Goal: Task Accomplishment & Management: Manage account settings

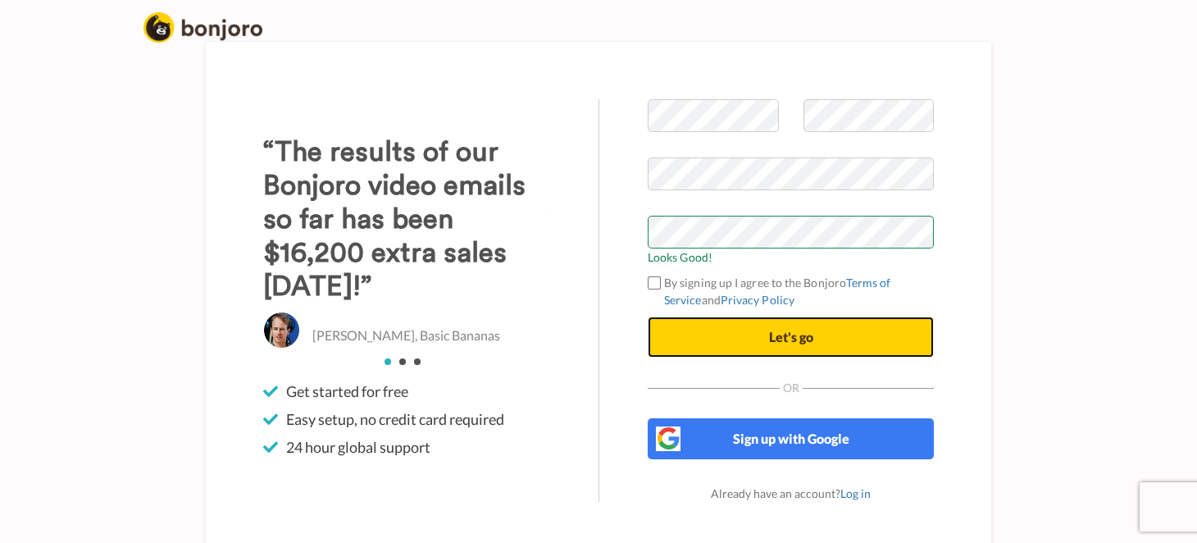
click at [816, 340] on button "Let's go" at bounding box center [790, 336] width 286 height 41
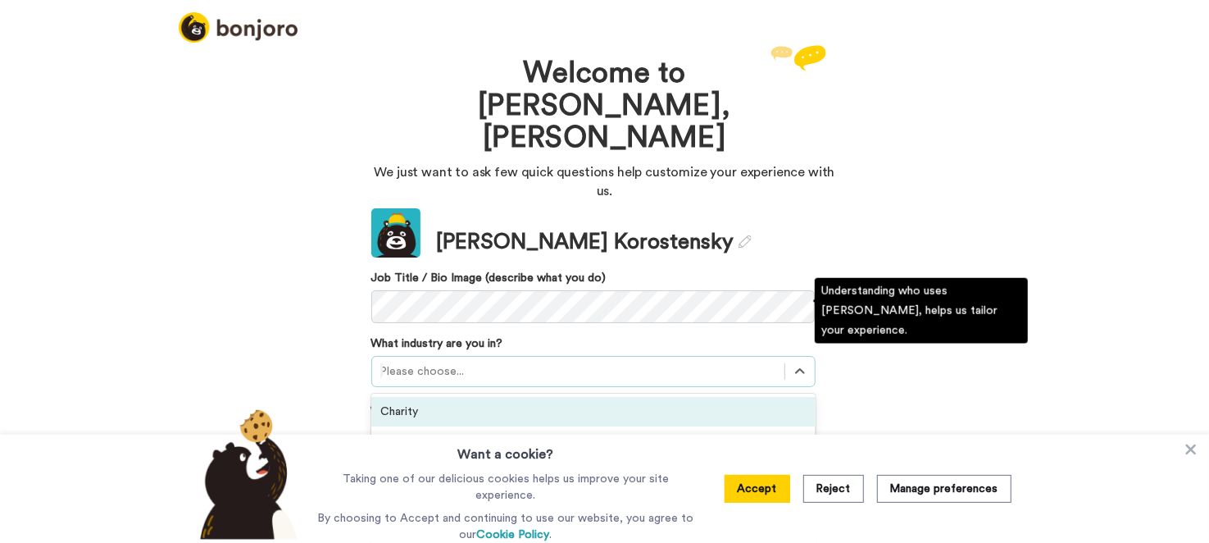
scroll to position [52, 0]
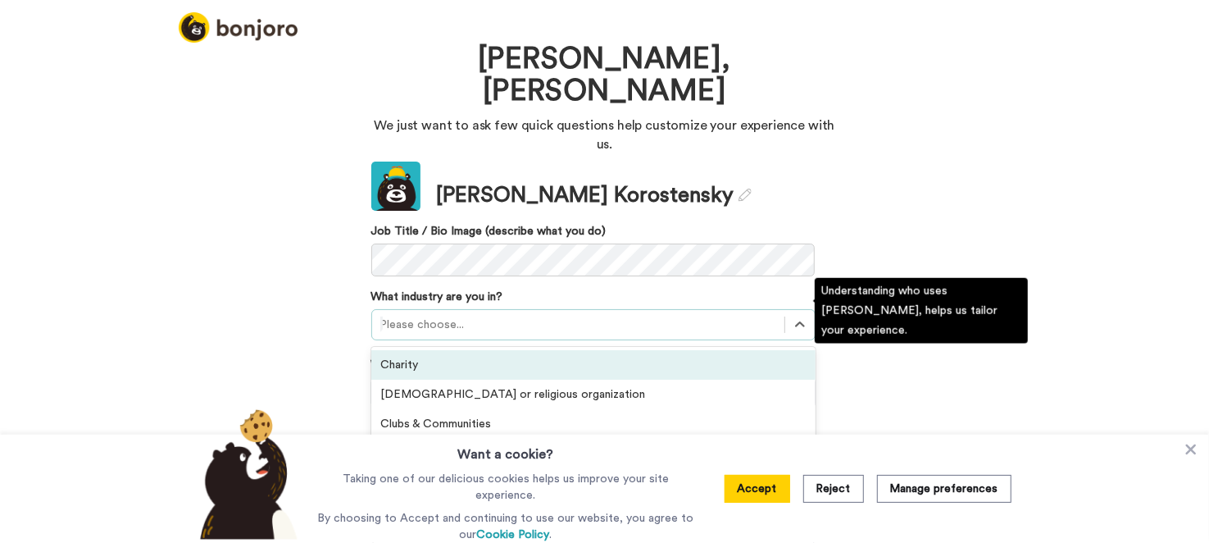
click at [419, 316] on div "option Charity focused, 1 of 21. 21 results available. Use Up and Down to choos…" at bounding box center [593, 324] width 444 height 31
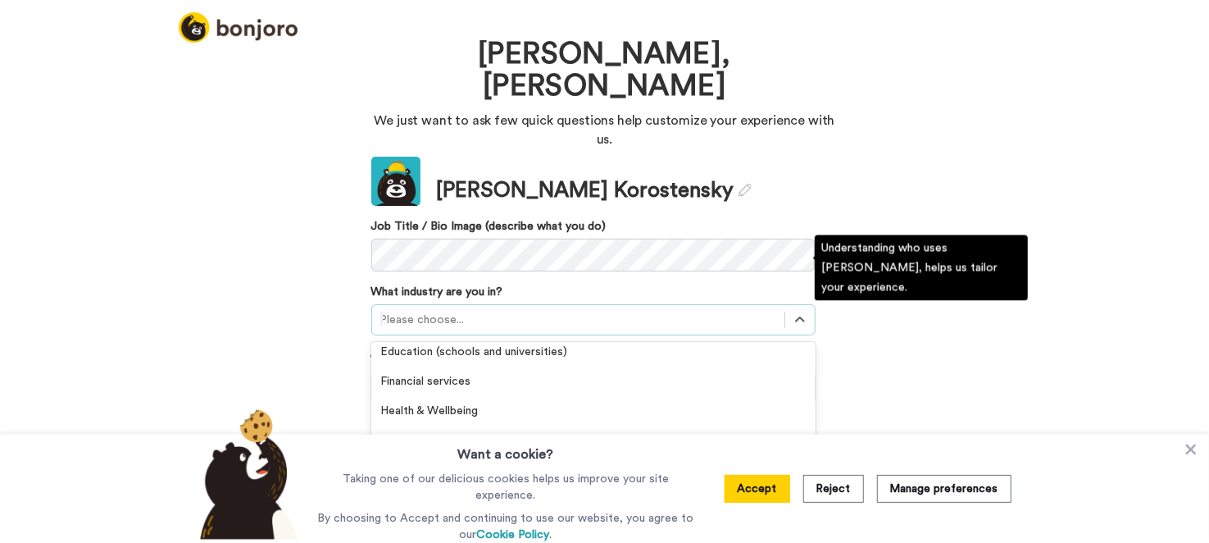
scroll to position [246, 0]
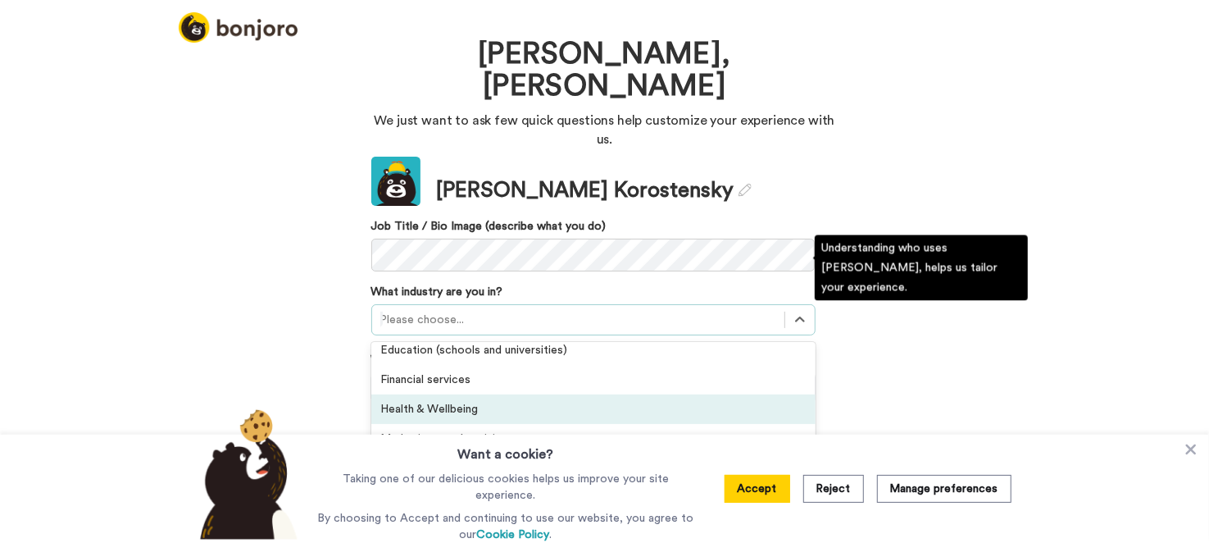
click at [443, 394] on div "Health & Wellbeing" at bounding box center [593, 409] width 444 height 30
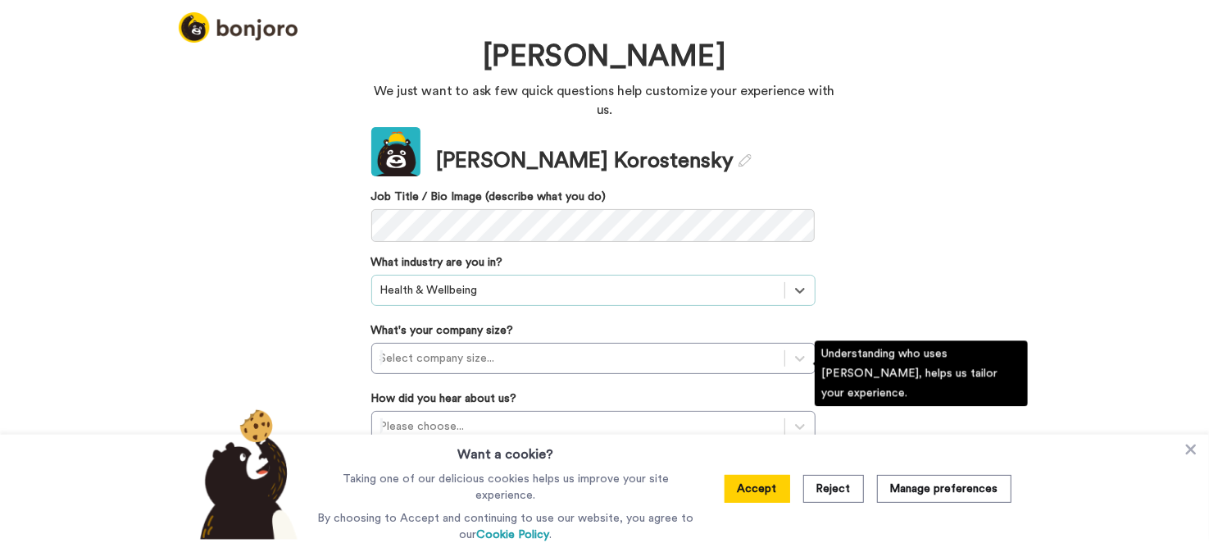
scroll to position [81, 0]
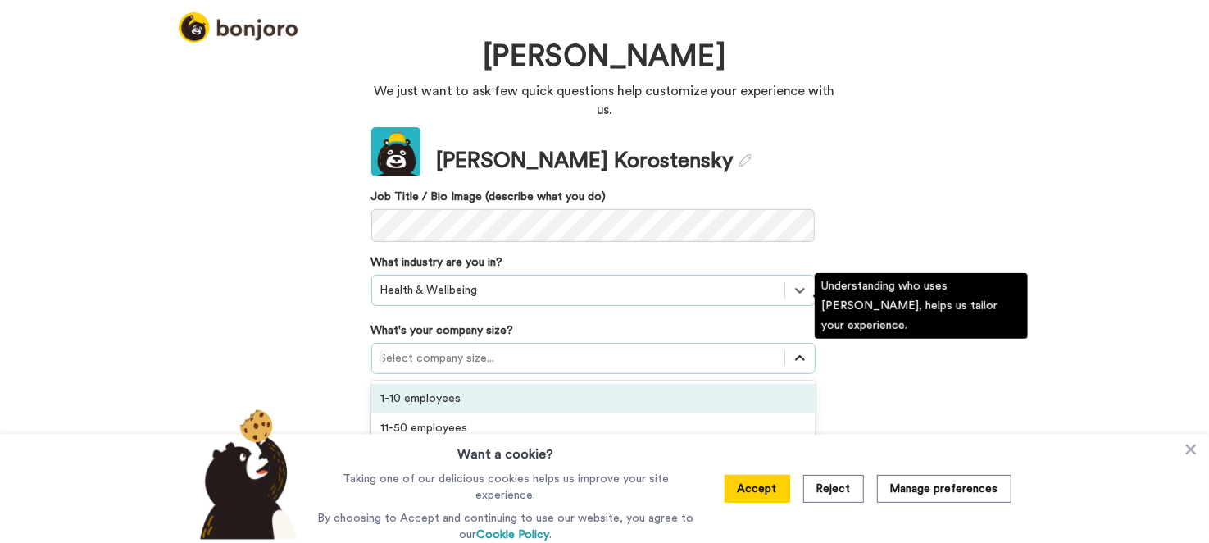
click at [792, 350] on icon at bounding box center [800, 358] width 16 height 16
click at [456, 384] on div "1-10 employees" at bounding box center [593, 399] width 444 height 30
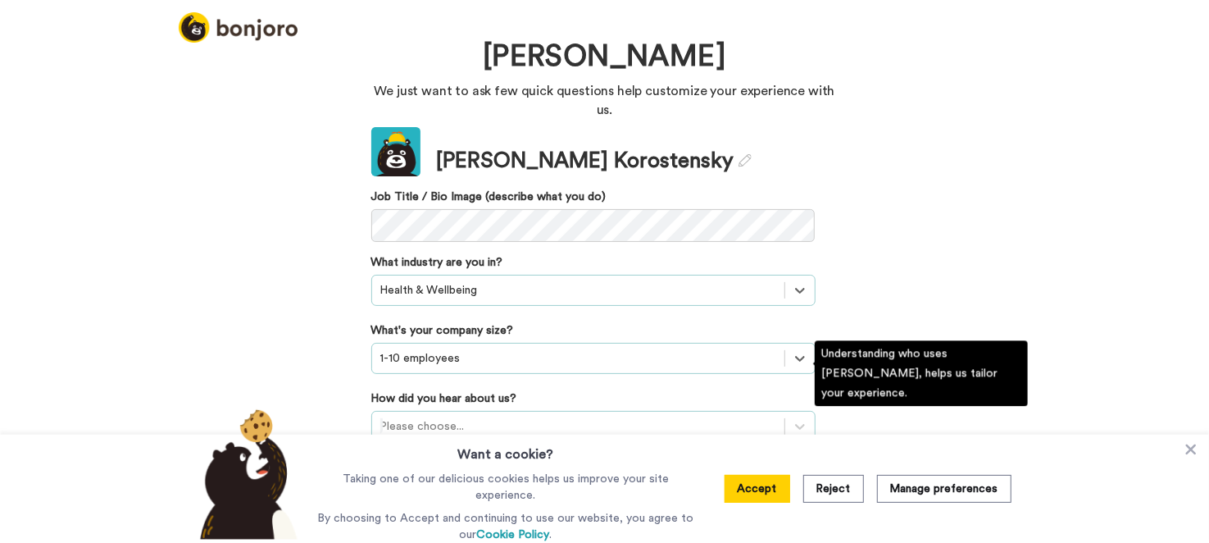
scroll to position [180, 0]
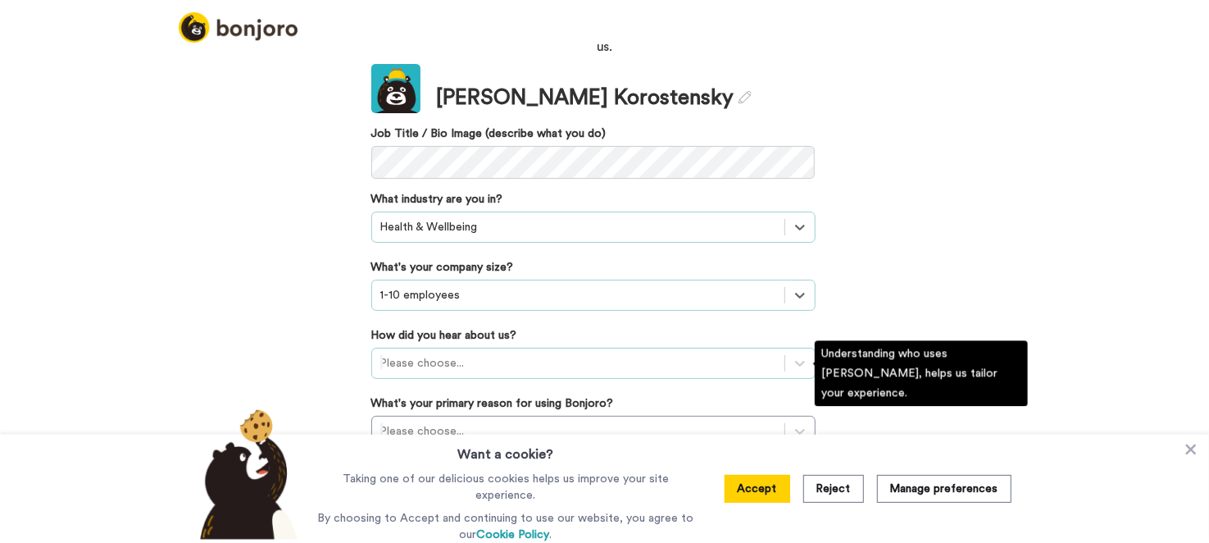
click at [477, 375] on div "Please choose..." at bounding box center [593, 363] width 444 height 31
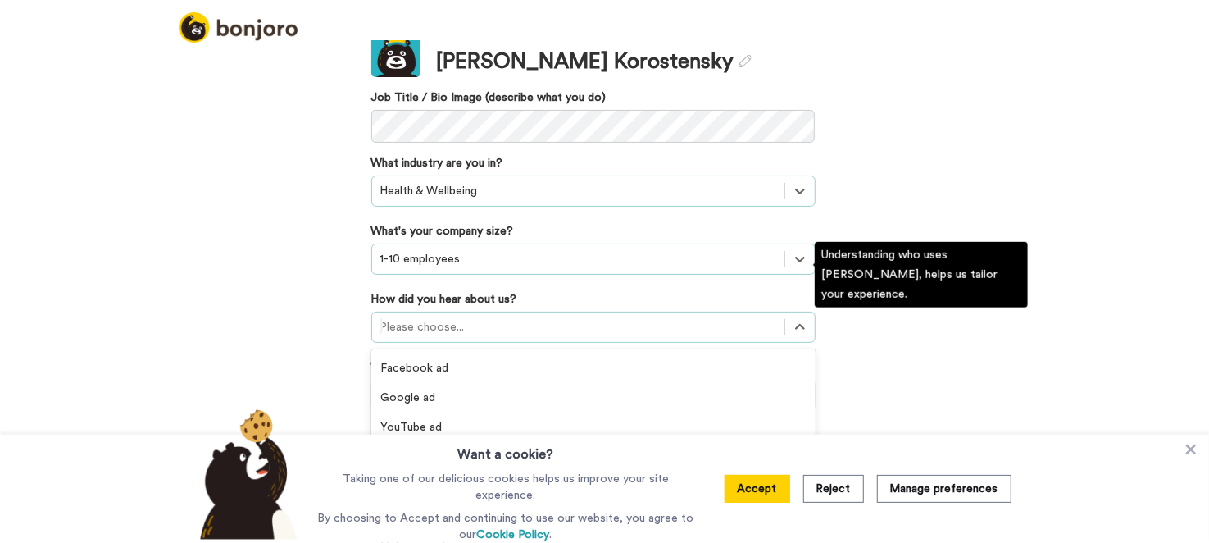
scroll to position [236, 0]
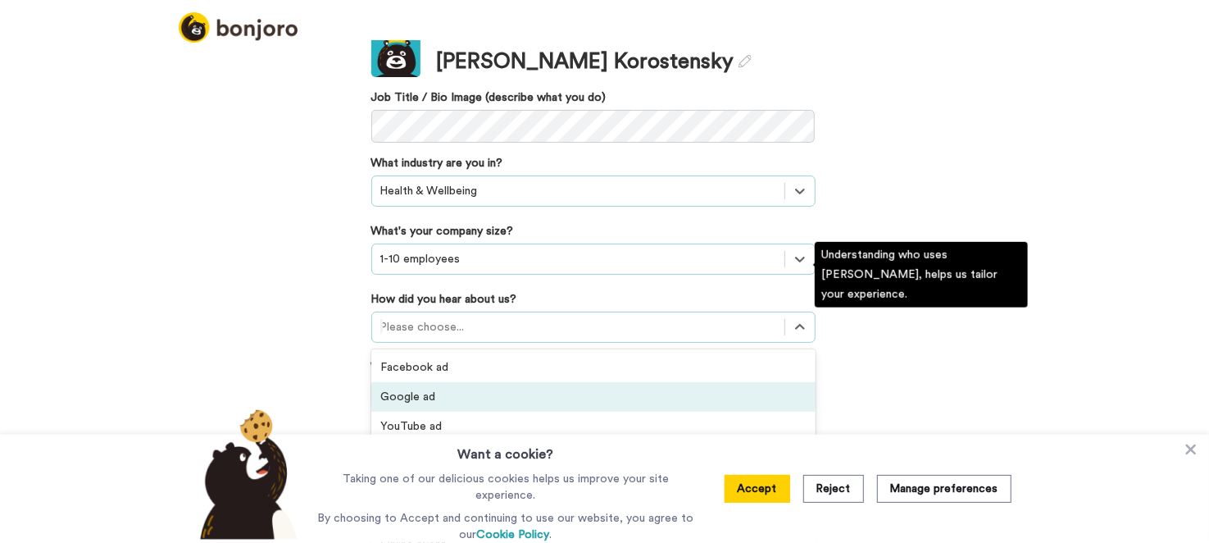
click at [448, 382] on div "Google ad" at bounding box center [593, 397] width 444 height 30
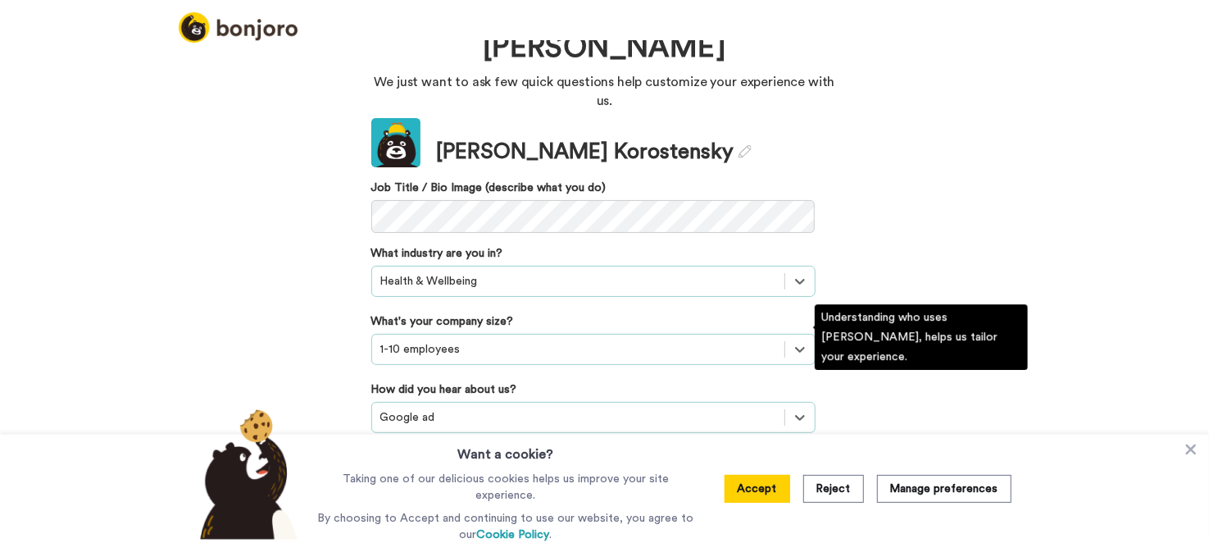
scroll to position [185, 0]
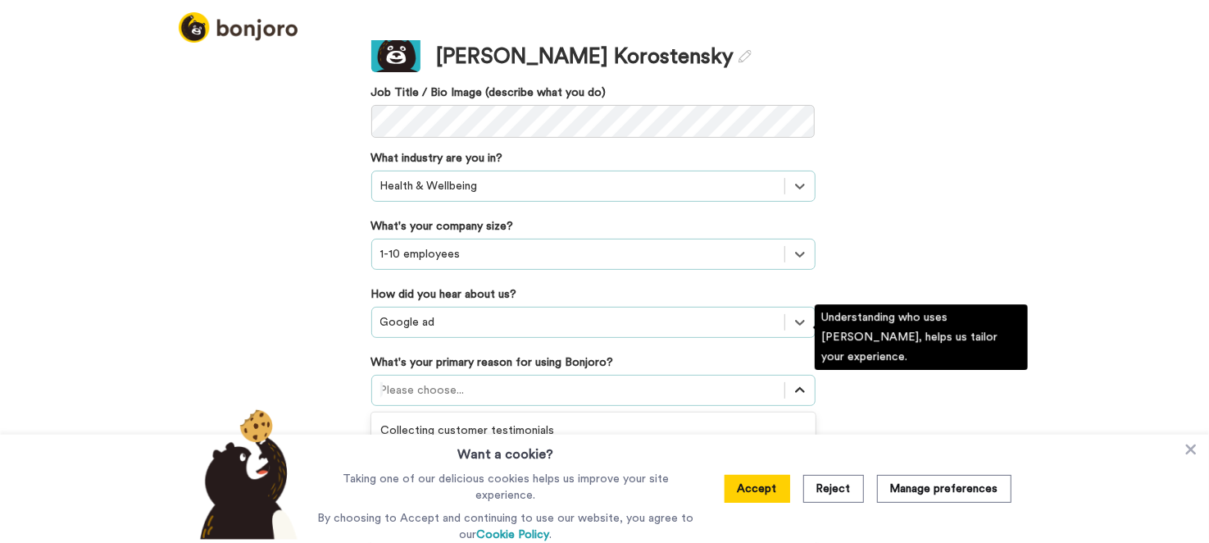
click at [799, 406] on div "option Converting leads focused, 3 of 6. 6 results available. Use Up and Down t…" at bounding box center [593, 390] width 444 height 31
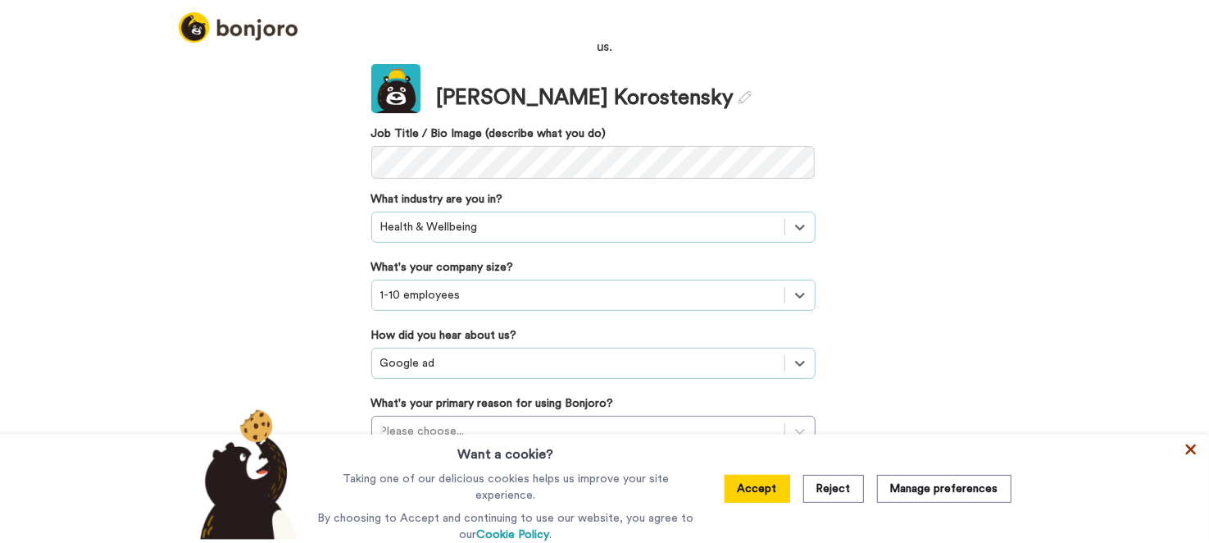
scroll to position [91, 0]
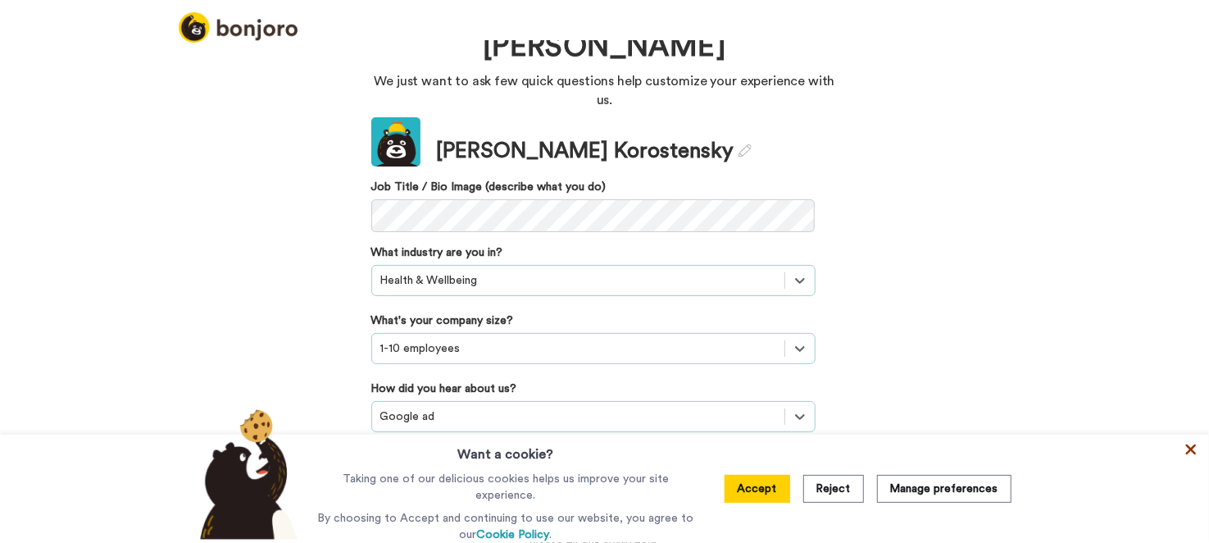
click at [1185, 453] on icon at bounding box center [1191, 449] width 16 height 16
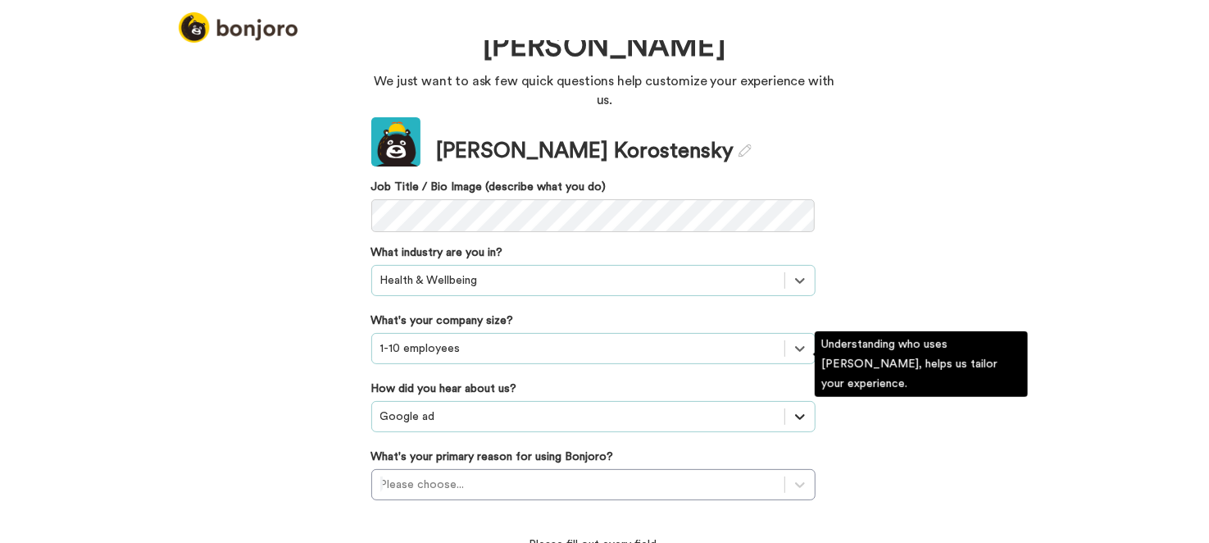
scroll to position [180, 0]
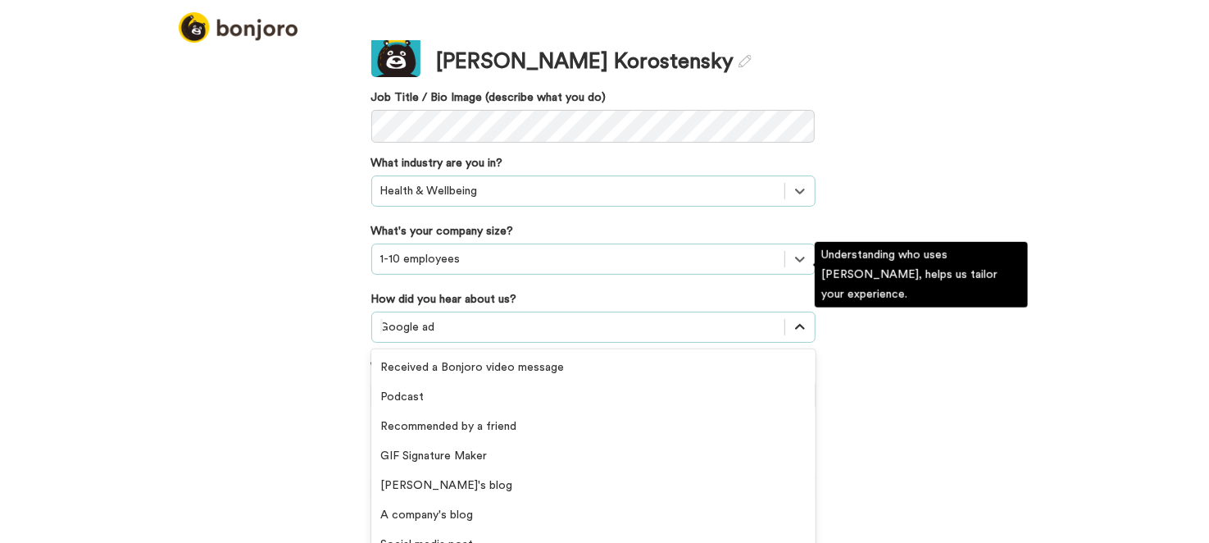
click at [796, 343] on div "option Google ad, selected. option Google ad selected, 10 of 20. 20 results ava…" at bounding box center [593, 326] width 444 height 31
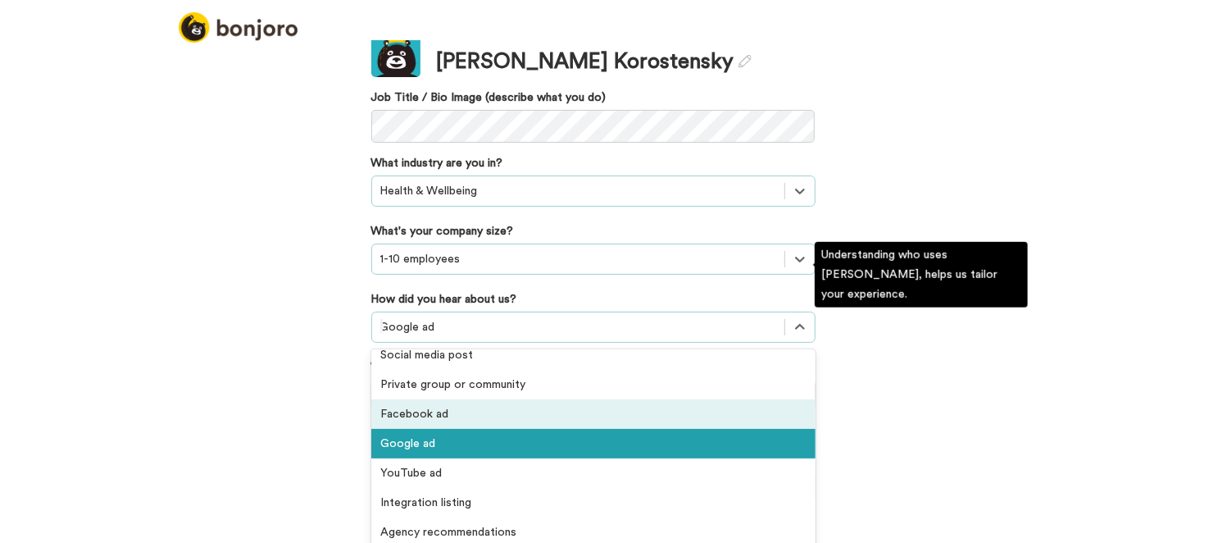
scroll to position [350, 0]
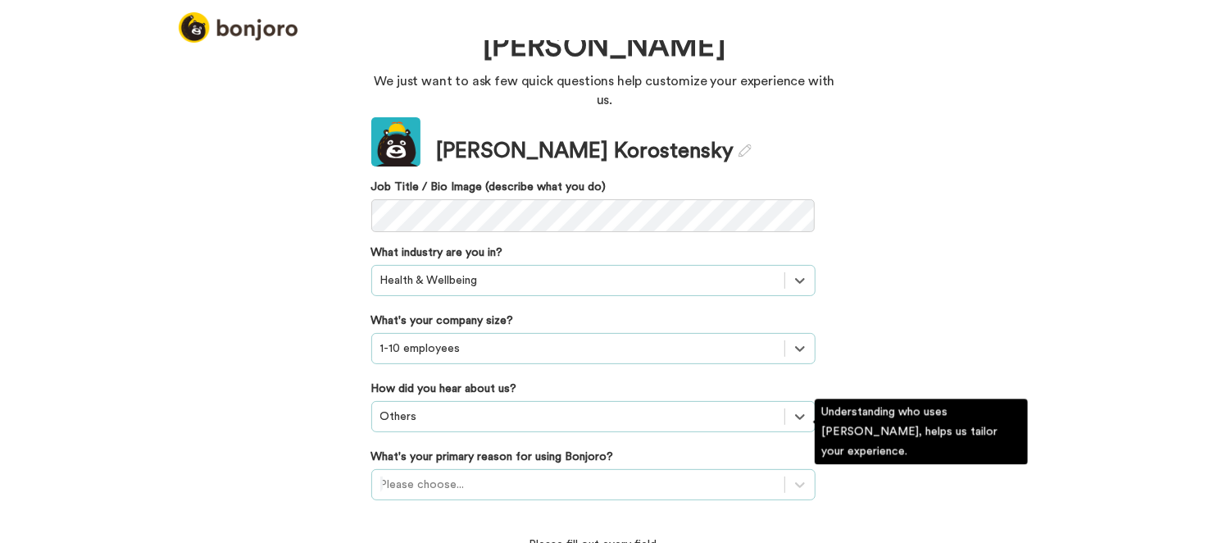
scroll to position [185, 0]
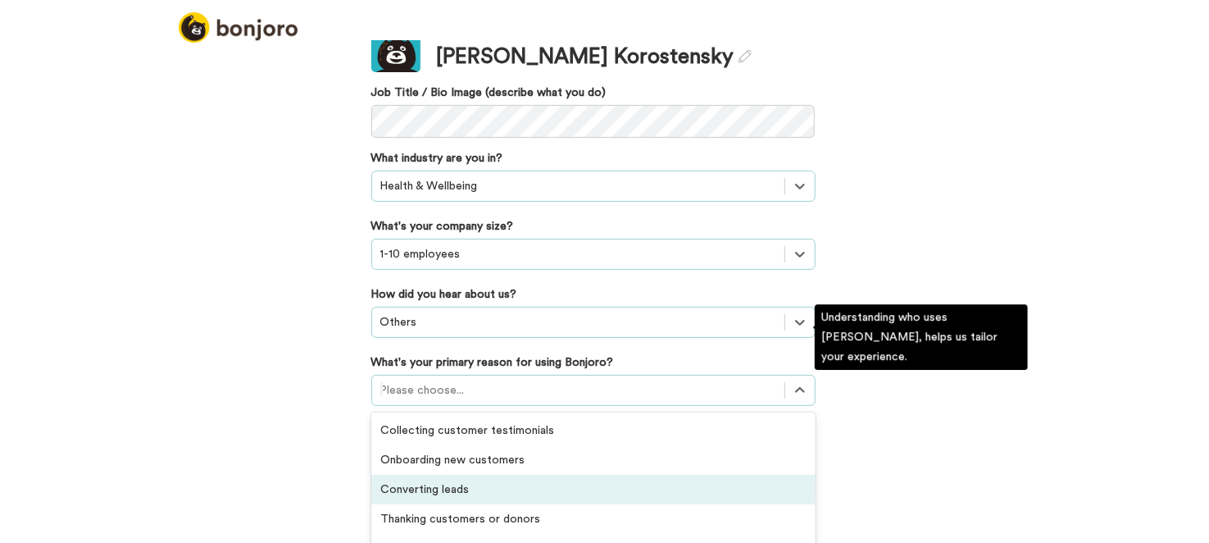
click at [438, 406] on div "option Converting leads focused, 3 of 6. 6 results available. Use Up and Down t…" at bounding box center [593, 390] width 444 height 31
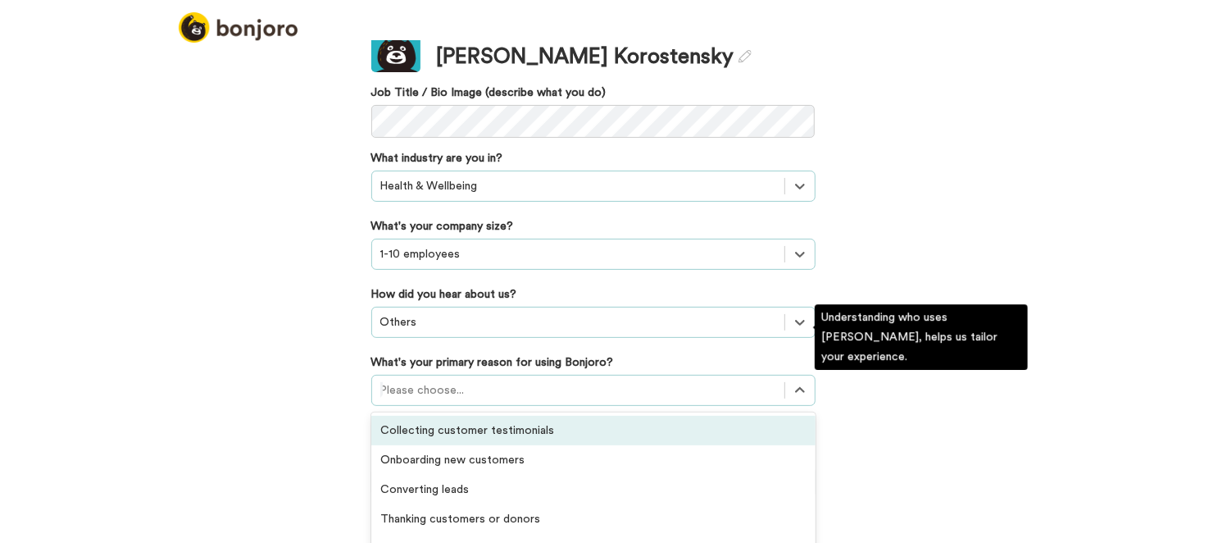
click at [567, 416] on div "Collecting customer testimonials" at bounding box center [593, 431] width 444 height 30
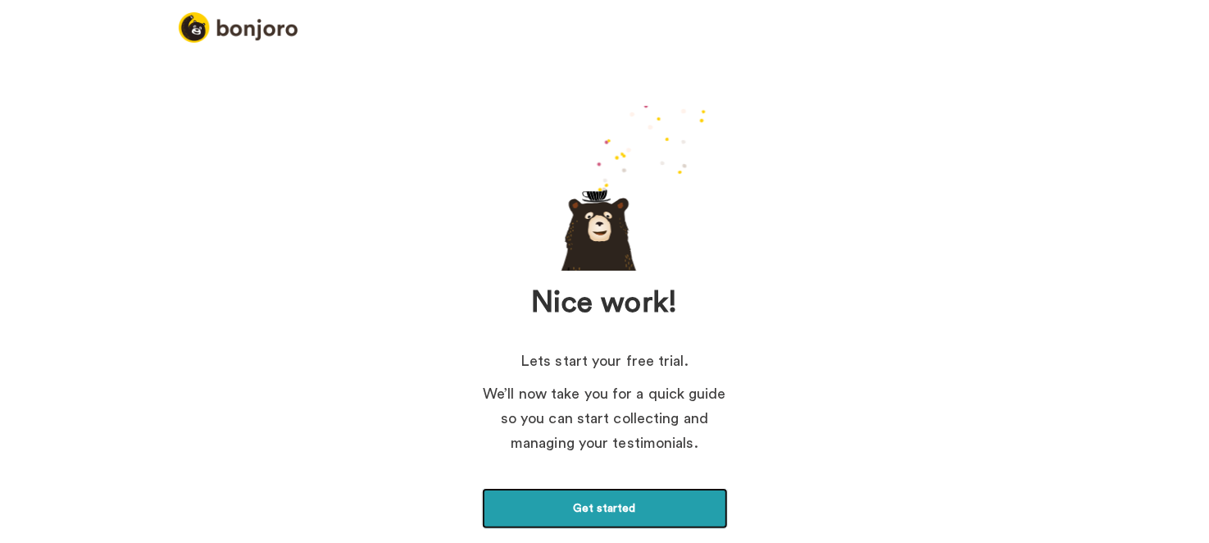
click at [593, 510] on link "Get started" at bounding box center [605, 508] width 246 height 41
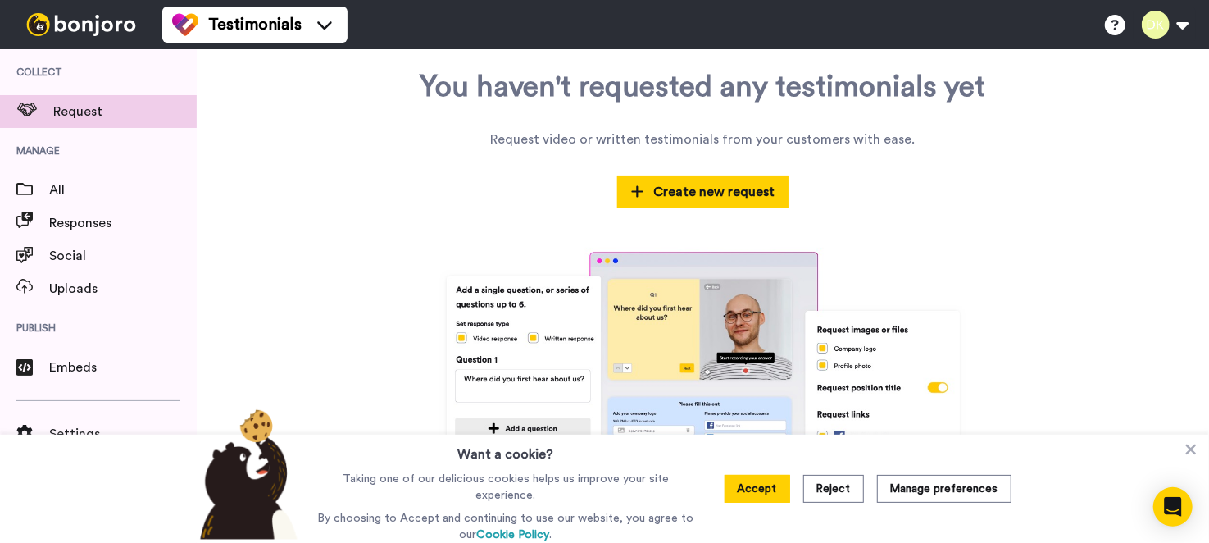
scroll to position [131, 0]
click at [704, 184] on span "Create new request" at bounding box center [703, 191] width 144 height 20
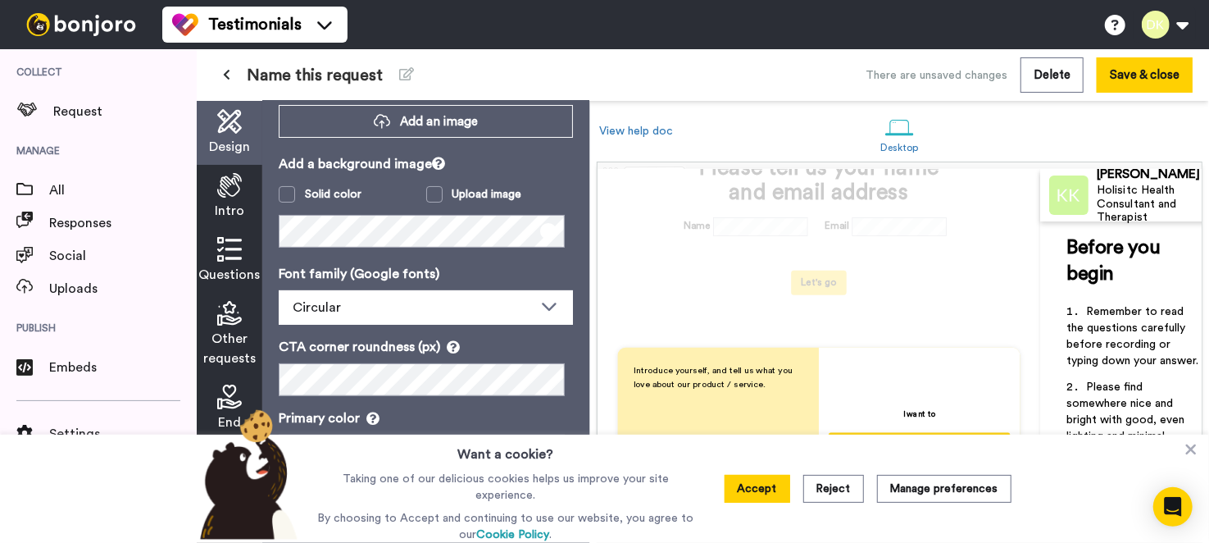
scroll to position [260, 0]
click at [1193, 451] on icon at bounding box center [1191, 449] width 11 height 11
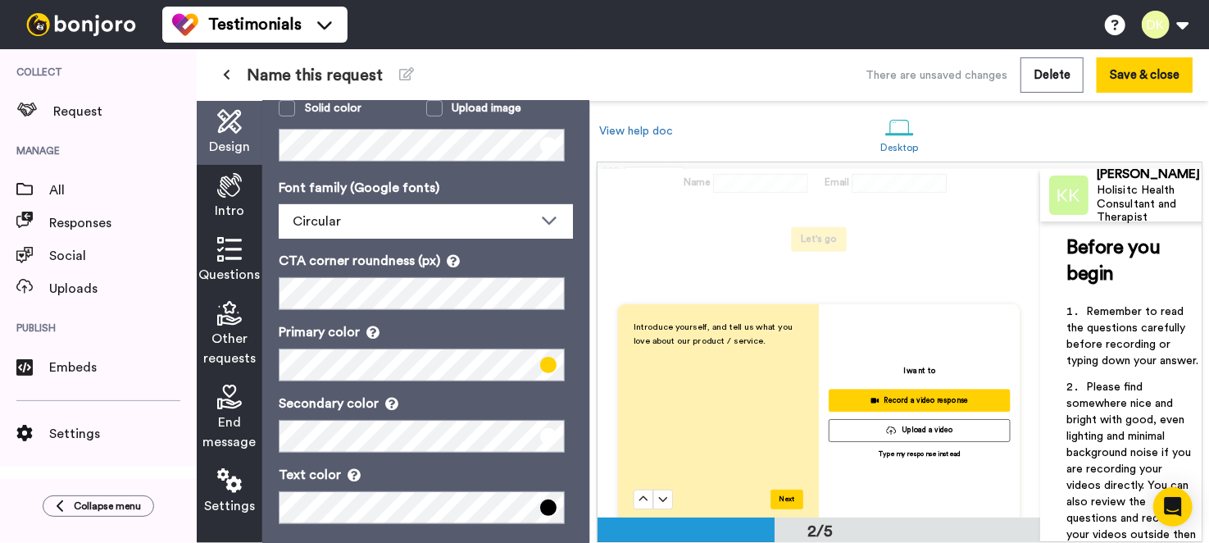
scroll to position [0, 0]
click at [404, 77] on icon at bounding box center [406, 73] width 15 height 13
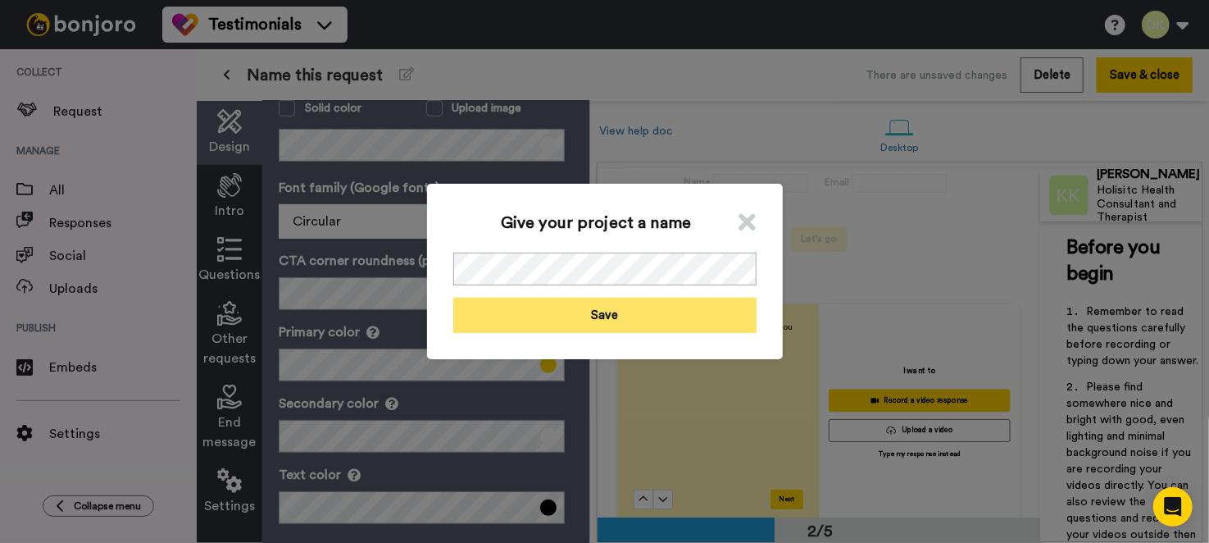
click at [595, 320] on button "Save" at bounding box center [604, 315] width 303 height 35
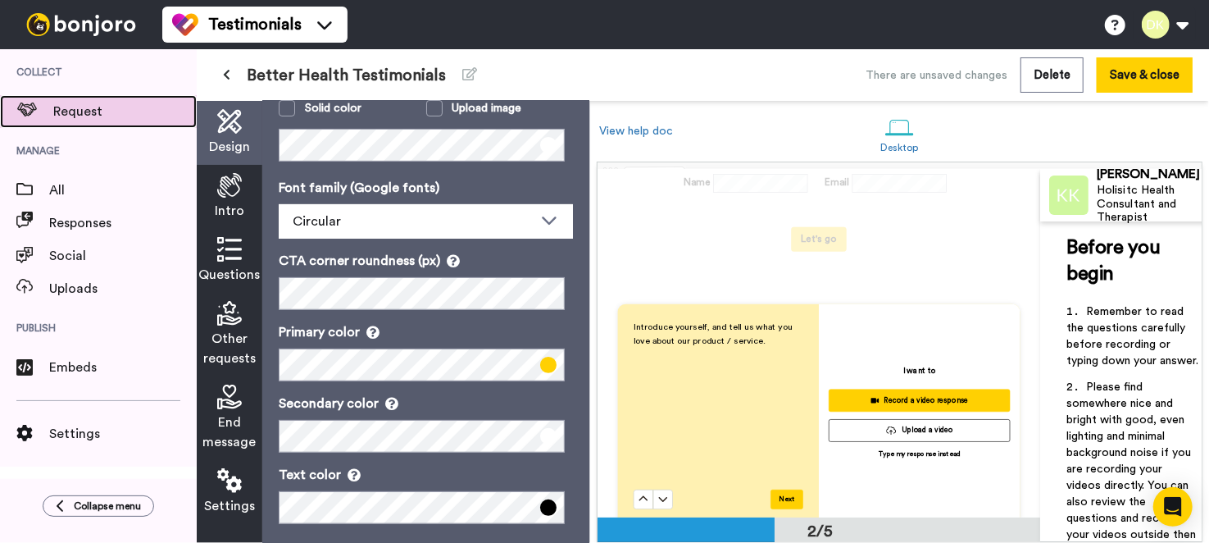
click at [82, 107] on span "Request" at bounding box center [124, 112] width 143 height 20
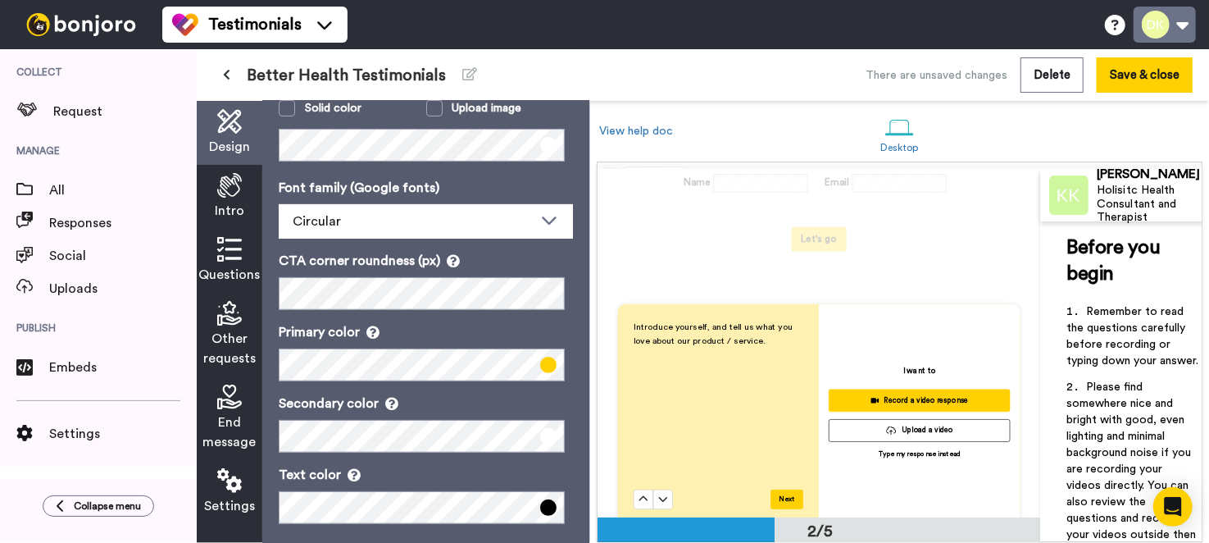
click at [1185, 25] on button at bounding box center [1165, 25] width 62 height 36
click at [962, 23] on div "Testimonials Switch to Video messaging Try me for free! Testimonials Settings D…" at bounding box center [685, 24] width 1047 height 49
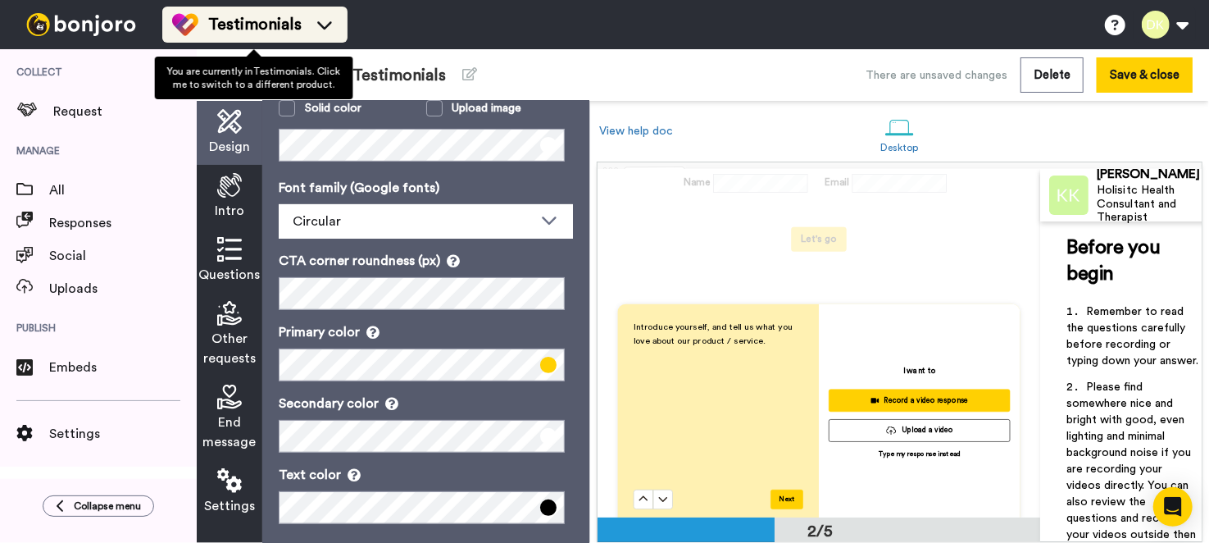
click at [328, 25] on icon at bounding box center [324, 24] width 26 height 16
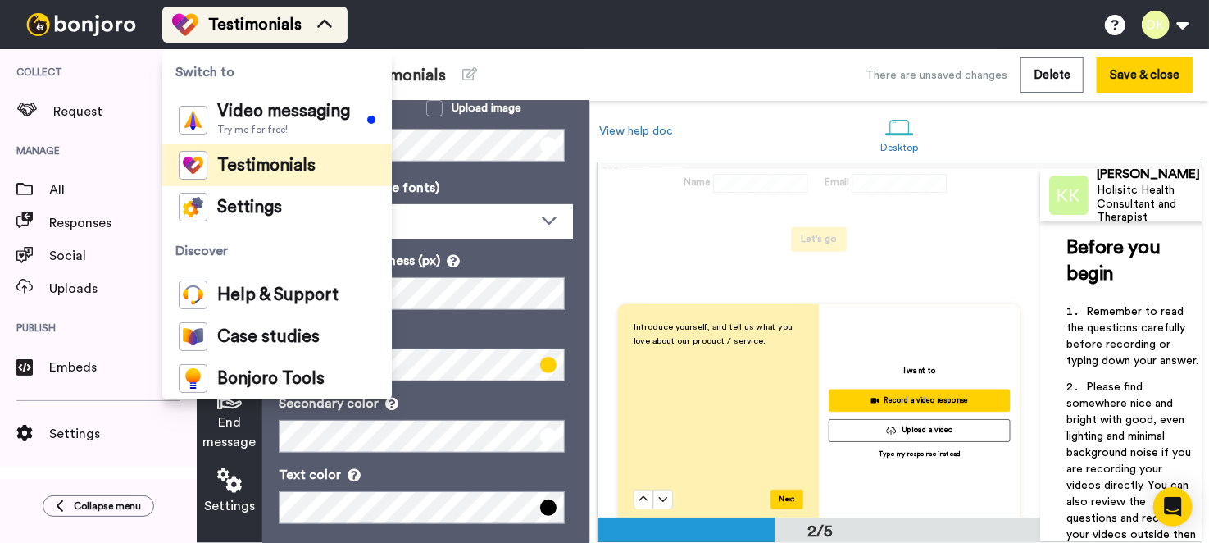
click at [328, 25] on icon at bounding box center [324, 24] width 26 height 16
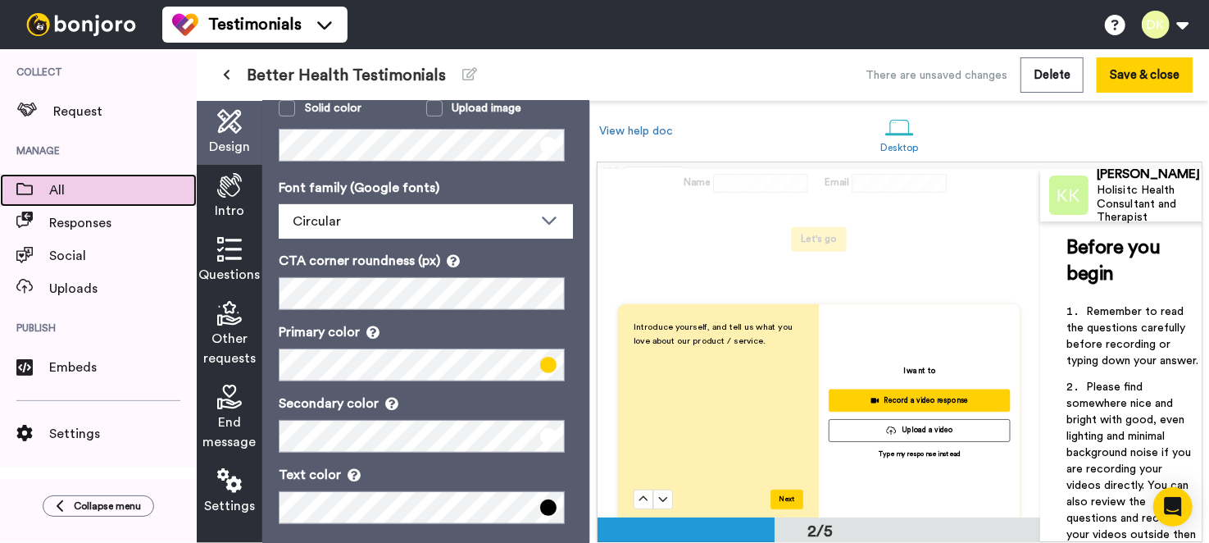
click at [75, 189] on span "All" at bounding box center [123, 190] width 148 height 20
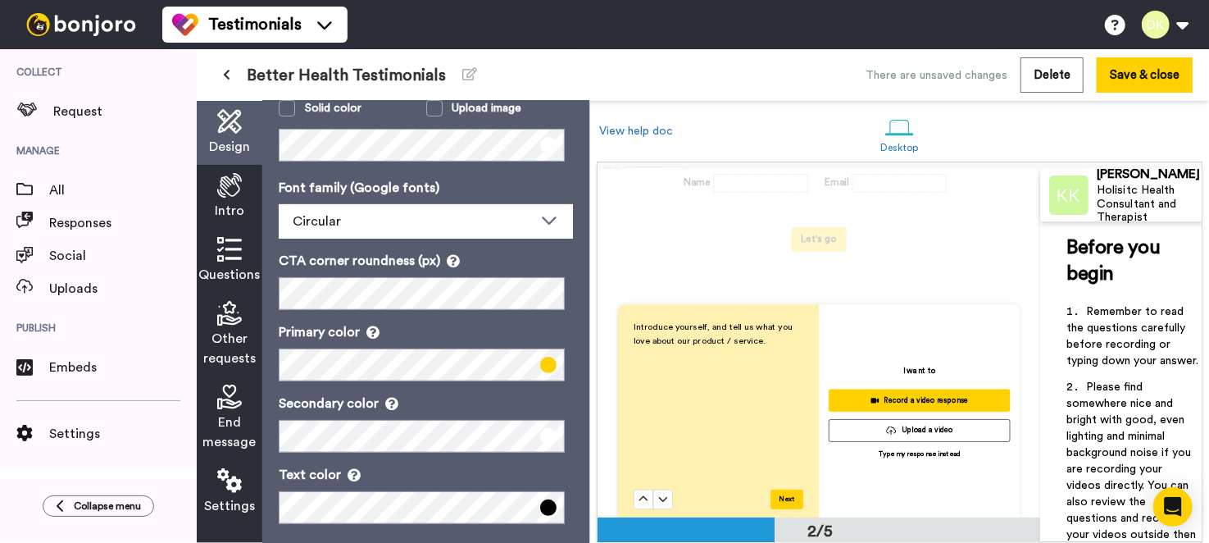
click at [245, 347] on span "Other requests" at bounding box center [229, 348] width 52 height 39
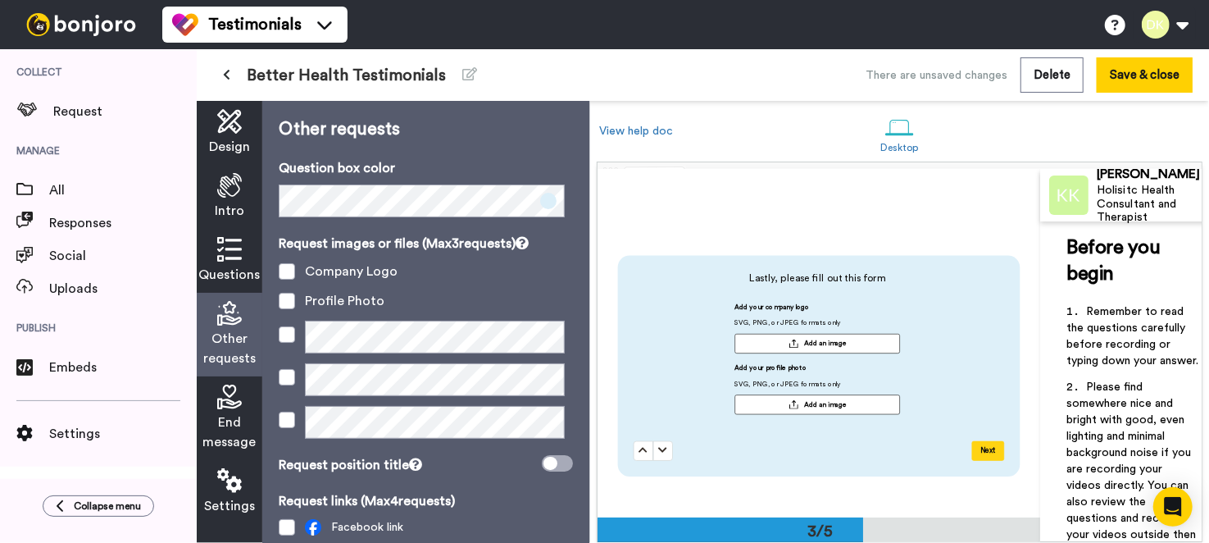
scroll to position [688, 0]
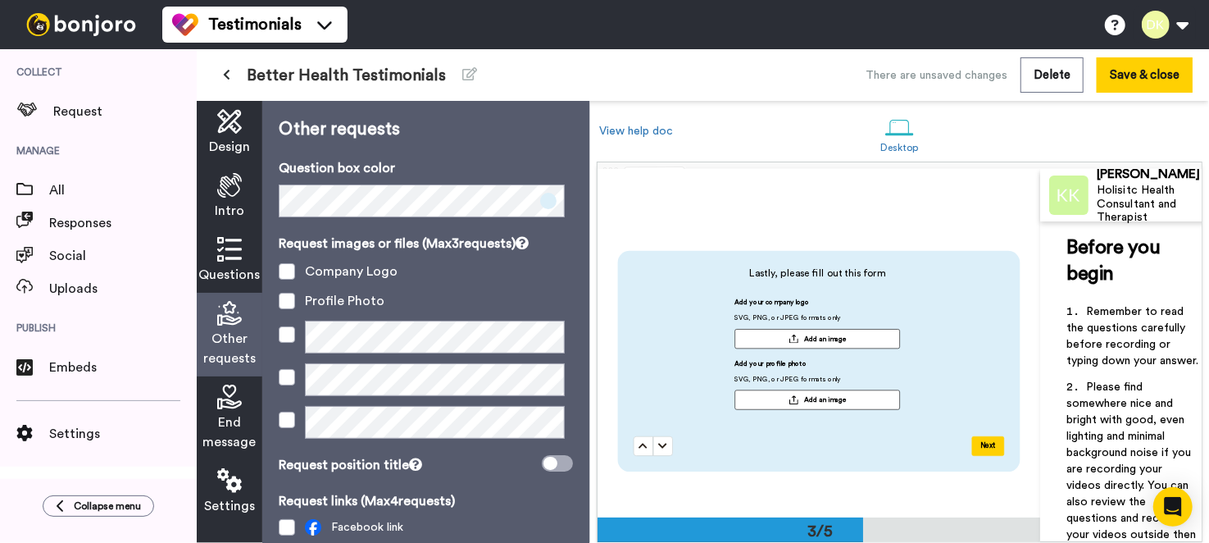
click at [213, 142] on span "Design" at bounding box center [229, 147] width 41 height 20
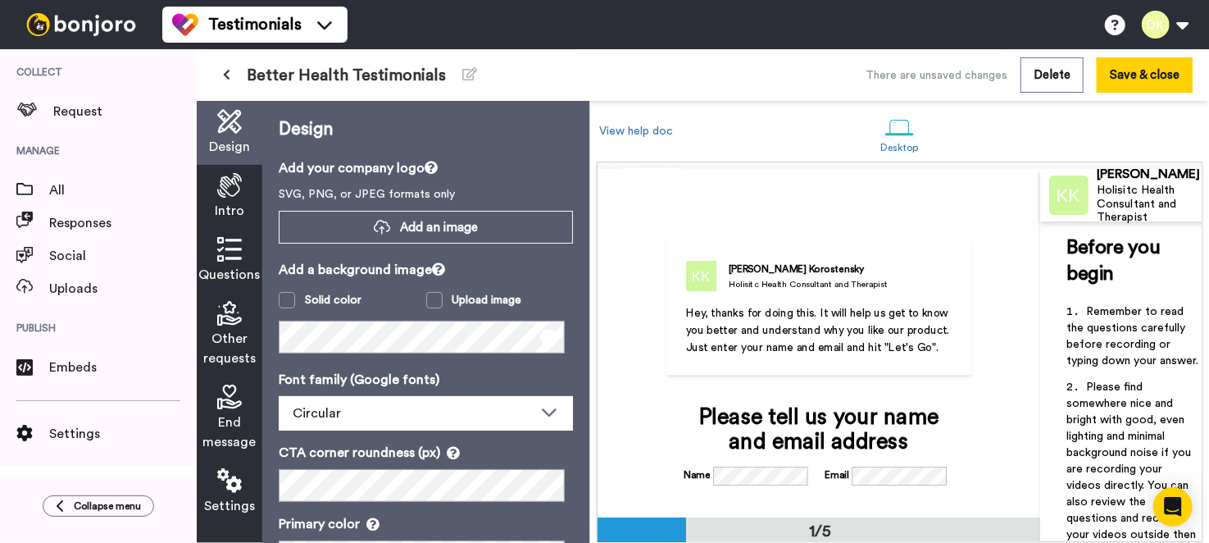
scroll to position [11, 0]
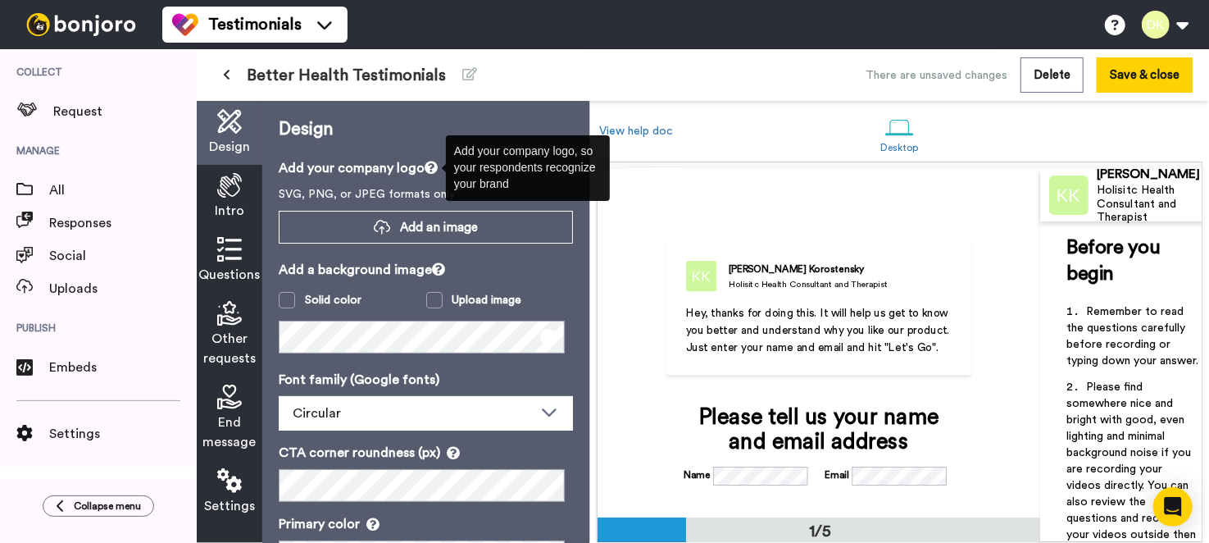
click at [438, 168] on icon at bounding box center [431, 167] width 13 height 13
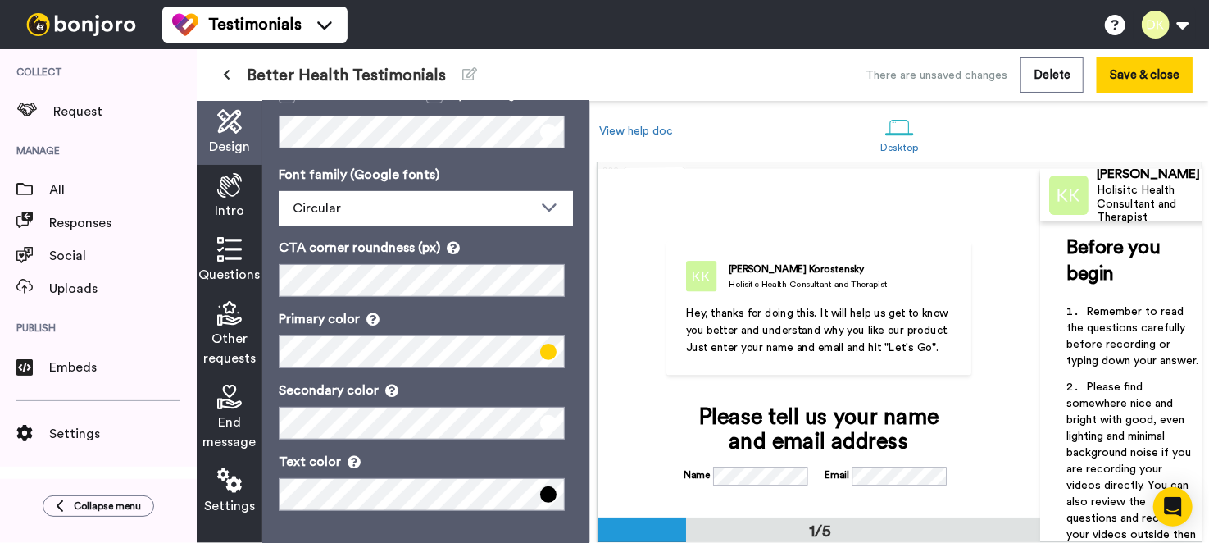
scroll to position [0, 0]
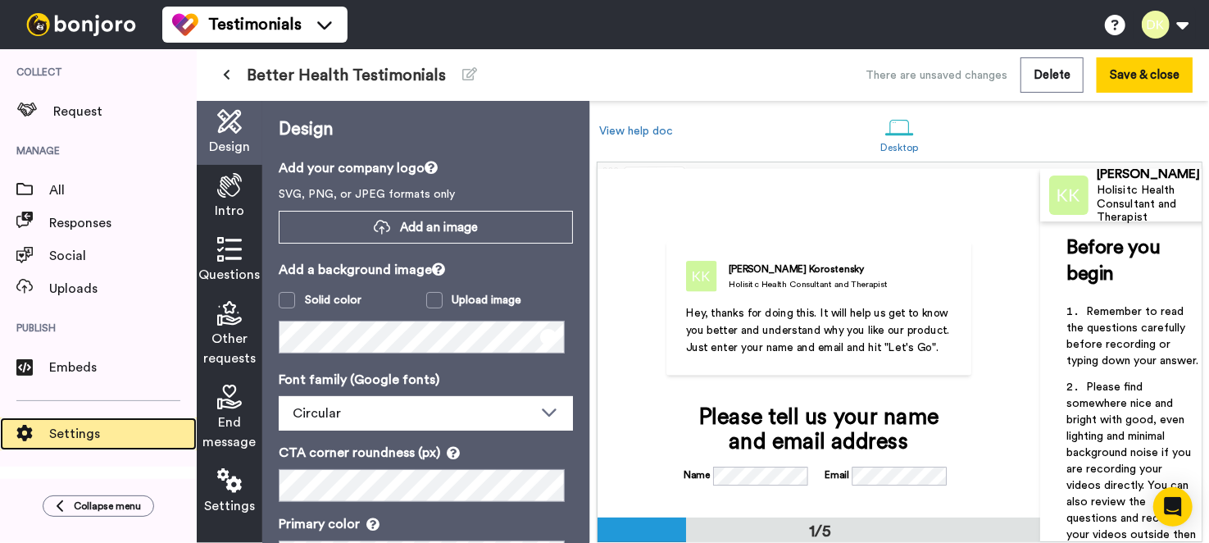
click at [73, 435] on span "Settings" at bounding box center [123, 434] width 148 height 20
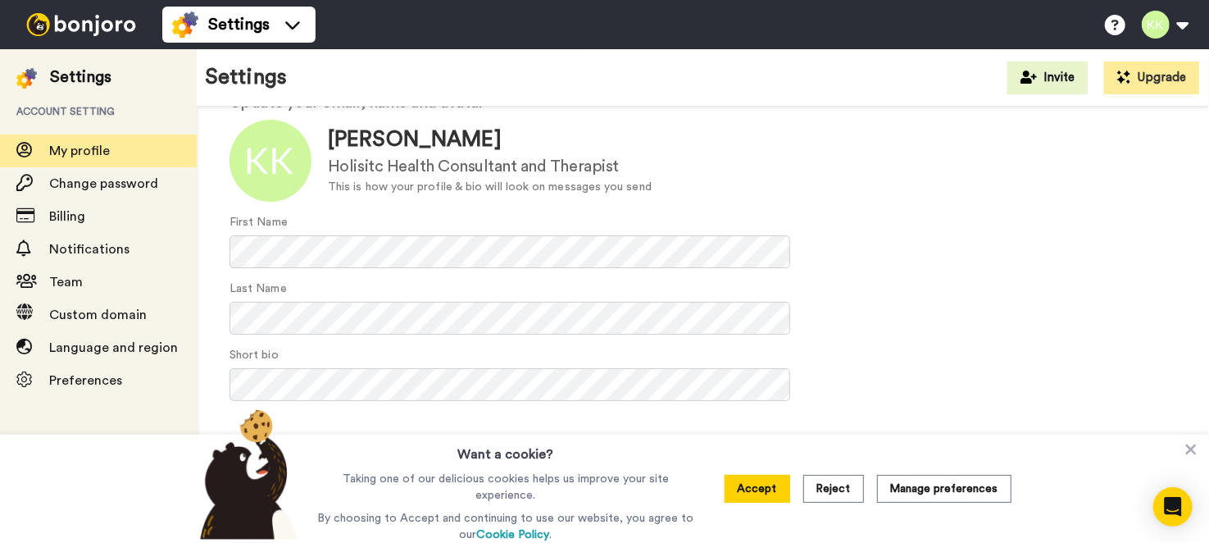
scroll to position [133, 0]
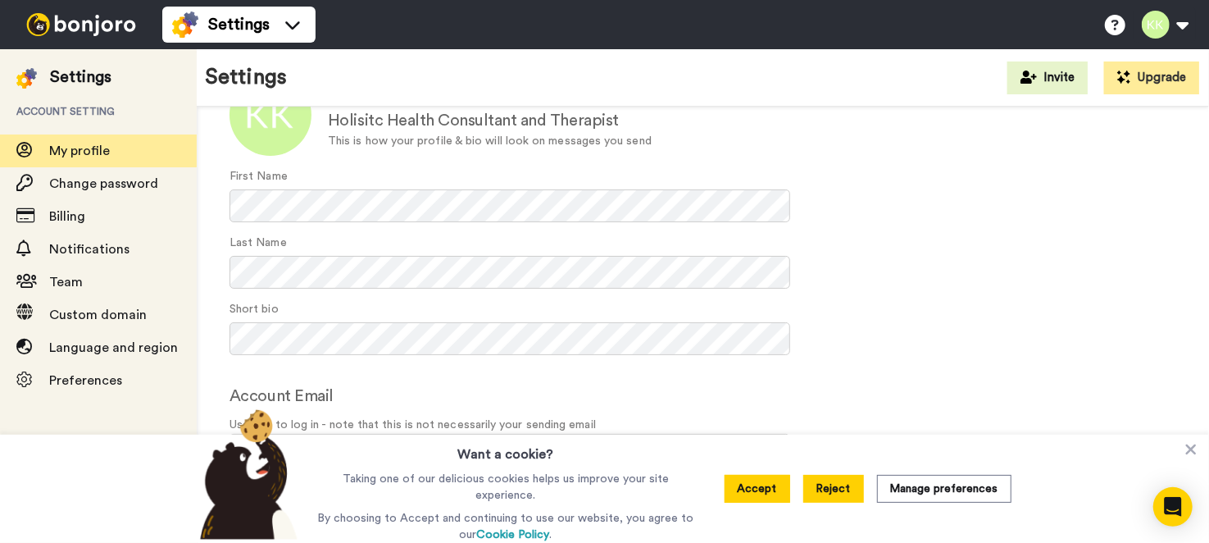
click at [838, 487] on button "Reject" at bounding box center [833, 489] width 61 height 28
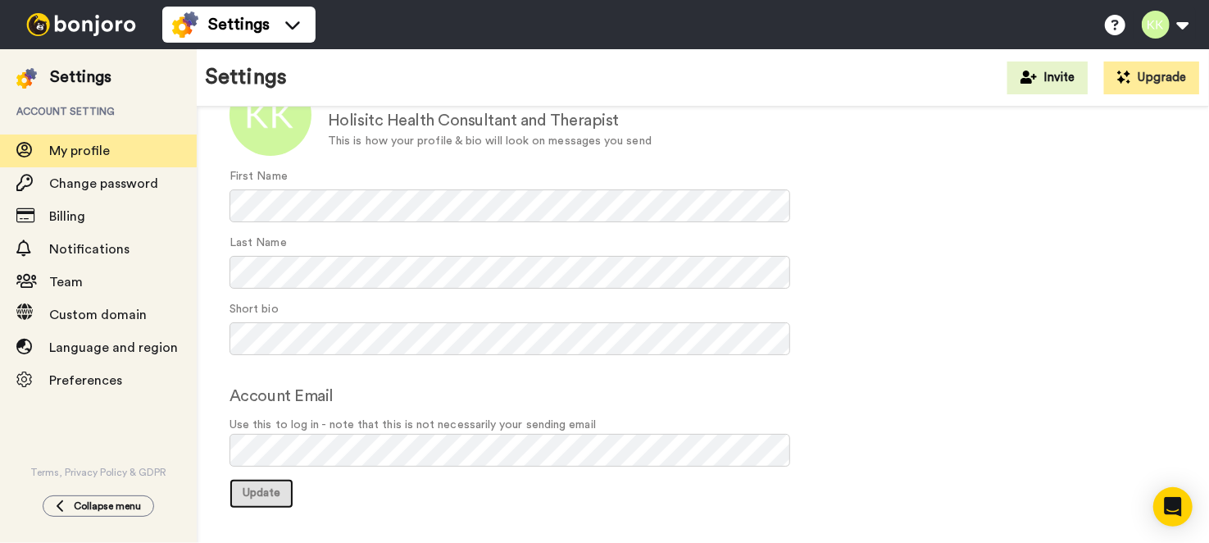
click at [262, 497] on span "Update" at bounding box center [262, 492] width 38 height 11
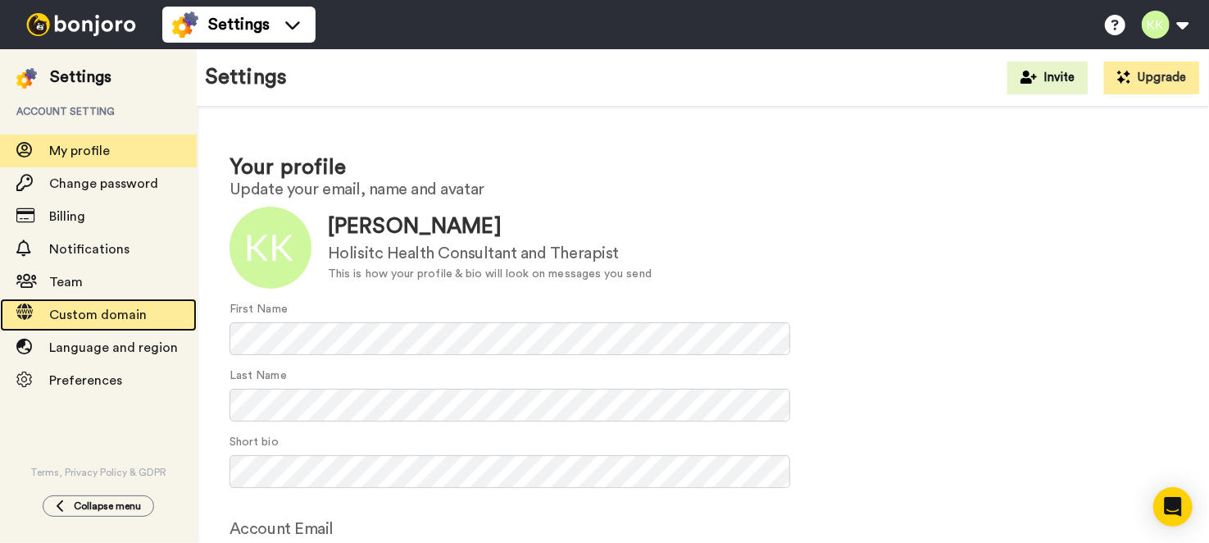
click at [138, 313] on span "Custom domain" at bounding box center [98, 314] width 98 height 13
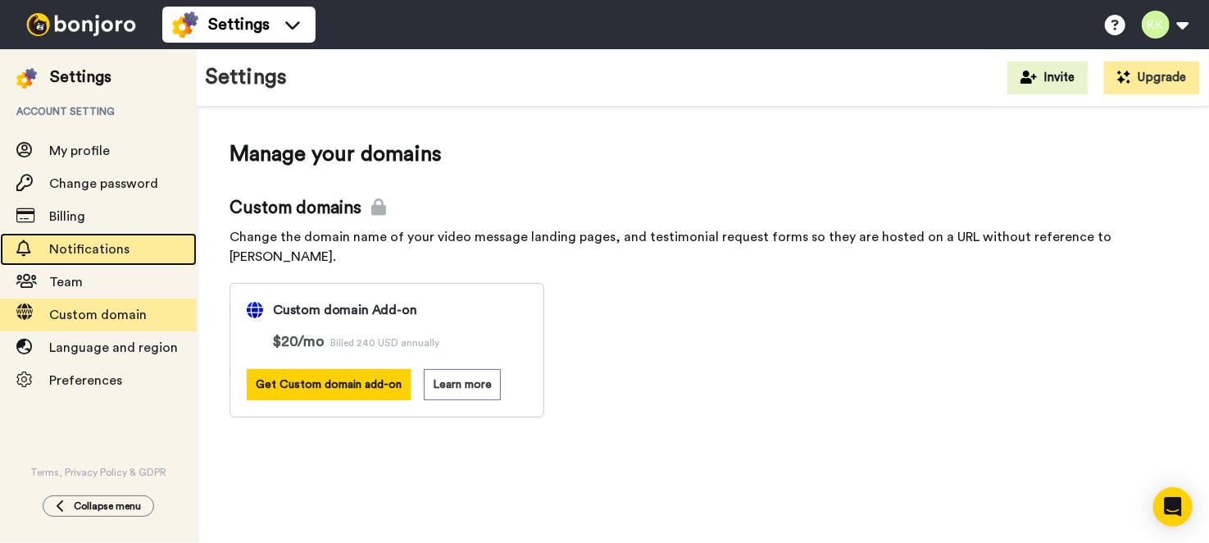
click at [135, 245] on span "Notifications" at bounding box center [123, 249] width 148 height 20
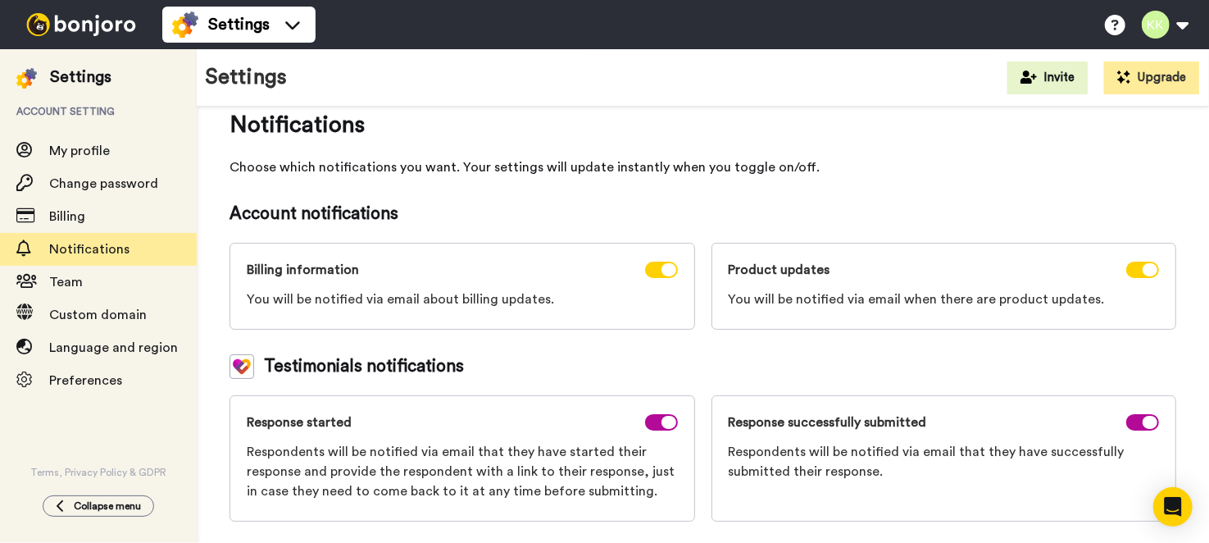
scroll to position [30, 0]
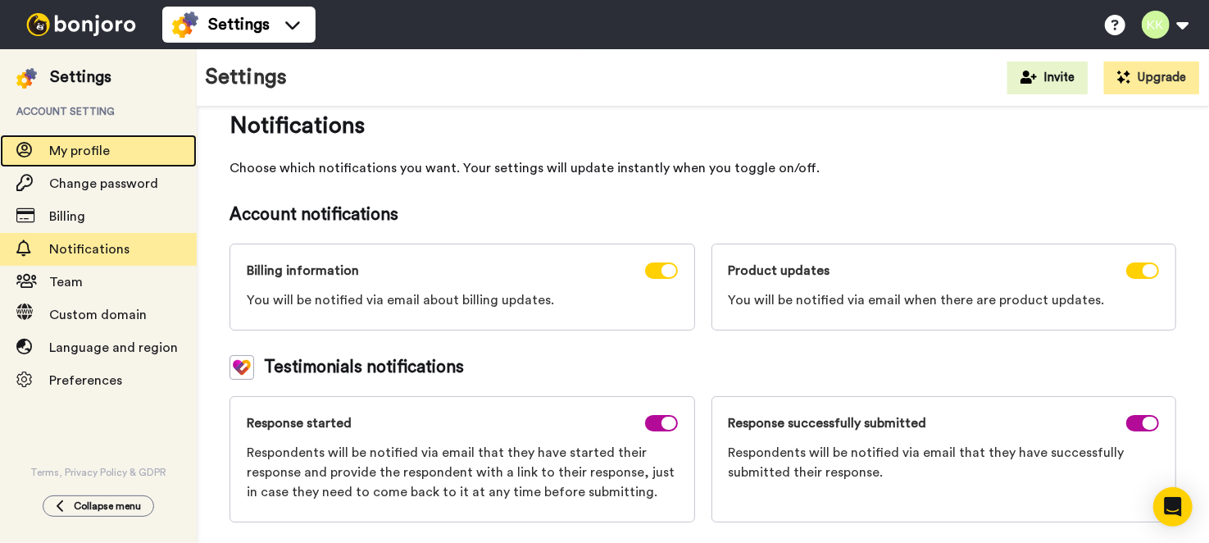
click at [83, 153] on span "My profile" at bounding box center [79, 150] width 61 height 13
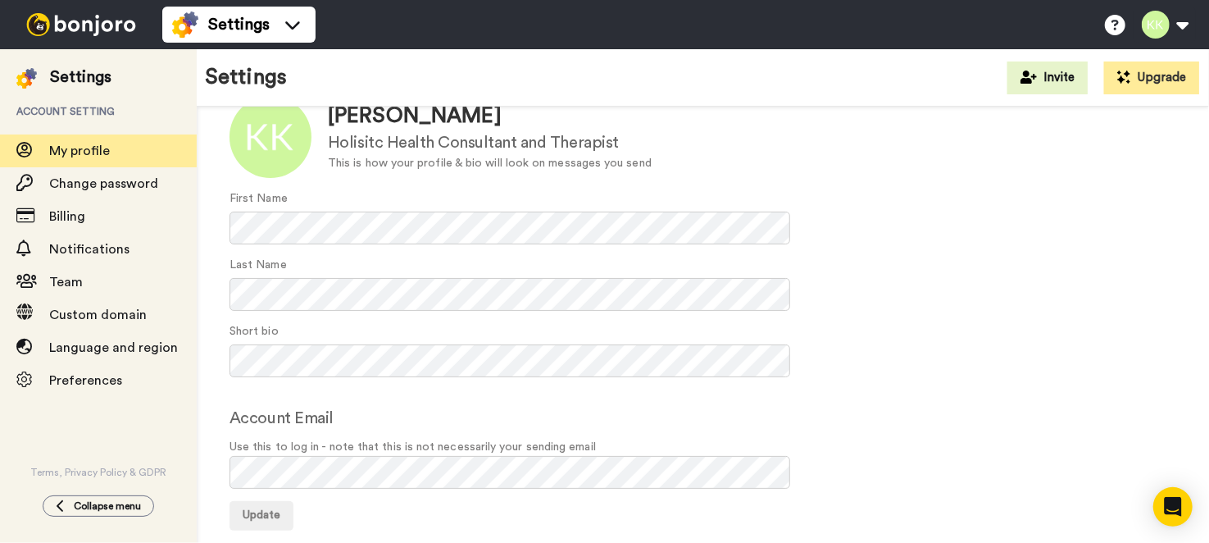
scroll to position [133, 0]
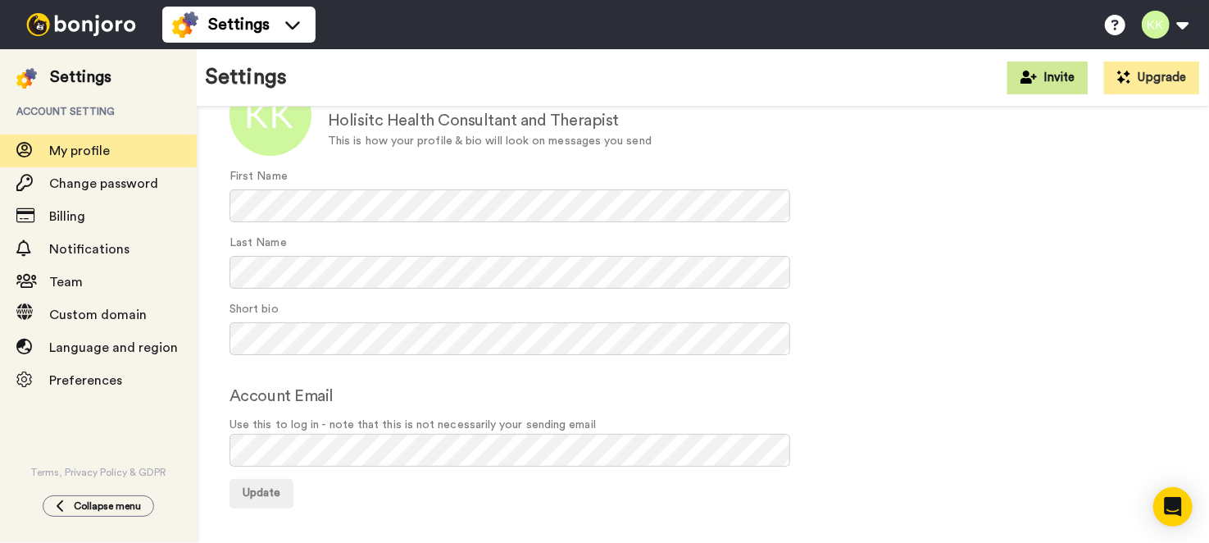
click at [1049, 86] on button "Invite" at bounding box center [1047, 77] width 80 height 33
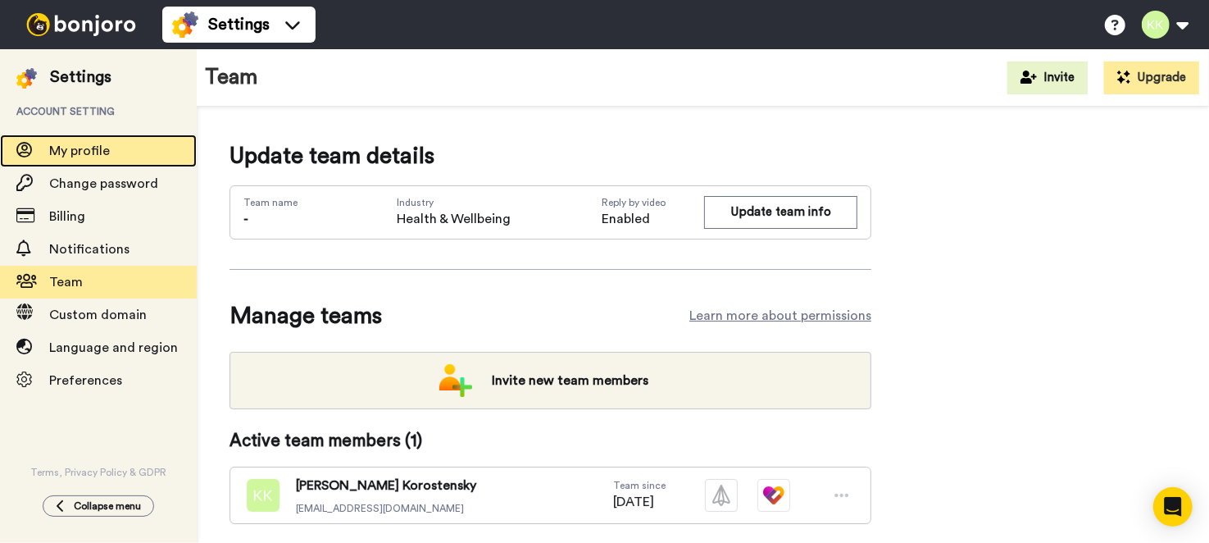
click at [84, 152] on span "My profile" at bounding box center [79, 150] width 61 height 13
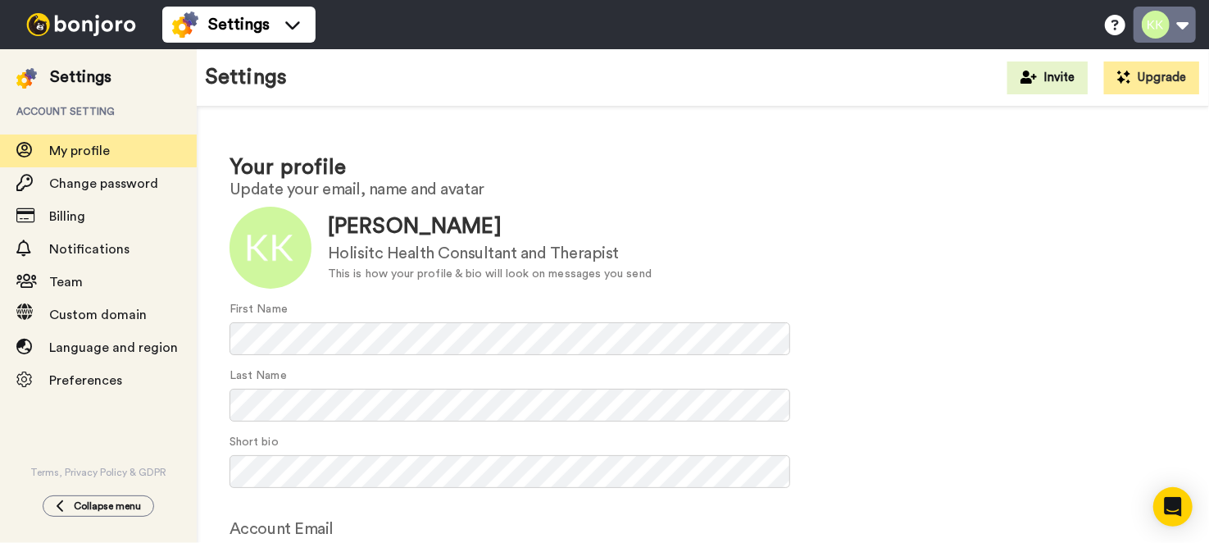
click at [1183, 29] on button at bounding box center [1165, 25] width 62 height 36
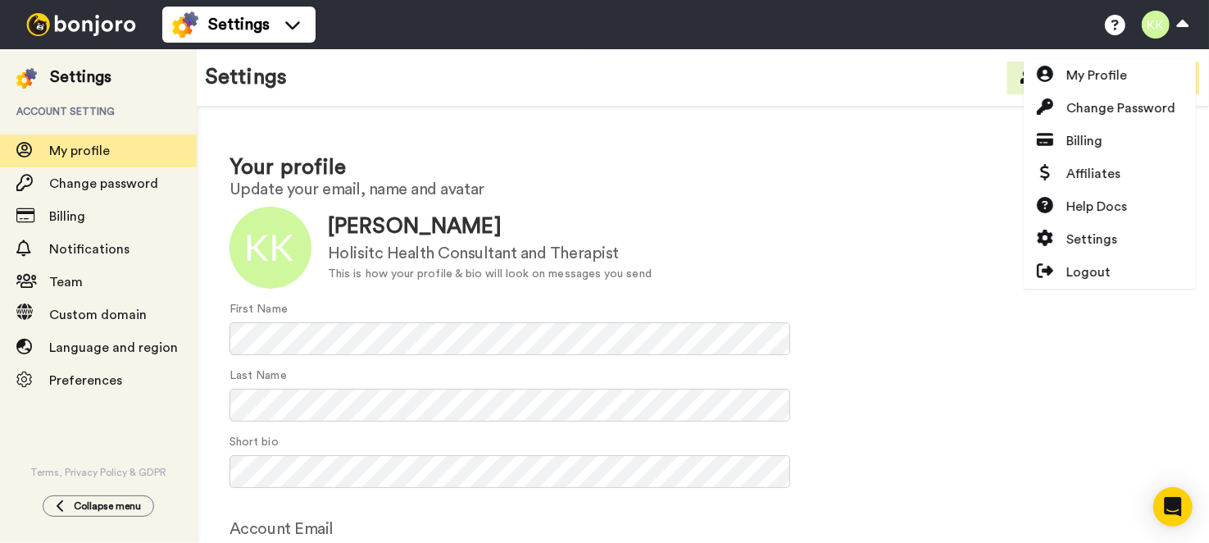
drag, startPoint x: 1169, startPoint y: 3, endPoint x: 843, endPoint y: 108, distance: 341.9
click at [843, 108] on div "Your profile Update your email, name and avatar Update Dr. Kay O Korostensky Ho…" at bounding box center [703, 396] width 1012 height 579
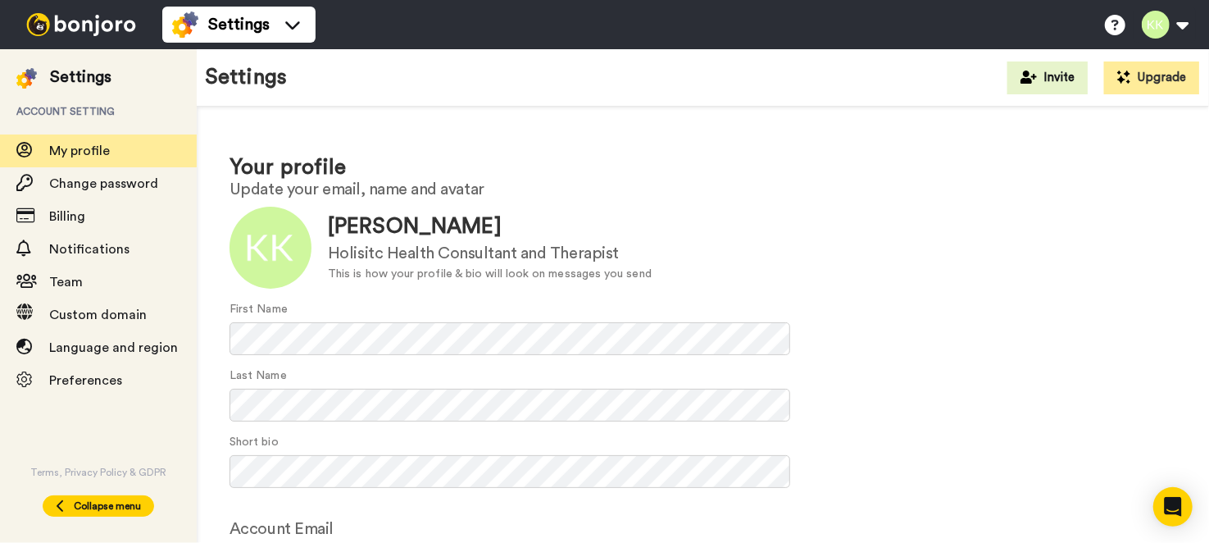
click at [114, 497] on button "Collapse menu" at bounding box center [98, 505] width 111 height 21
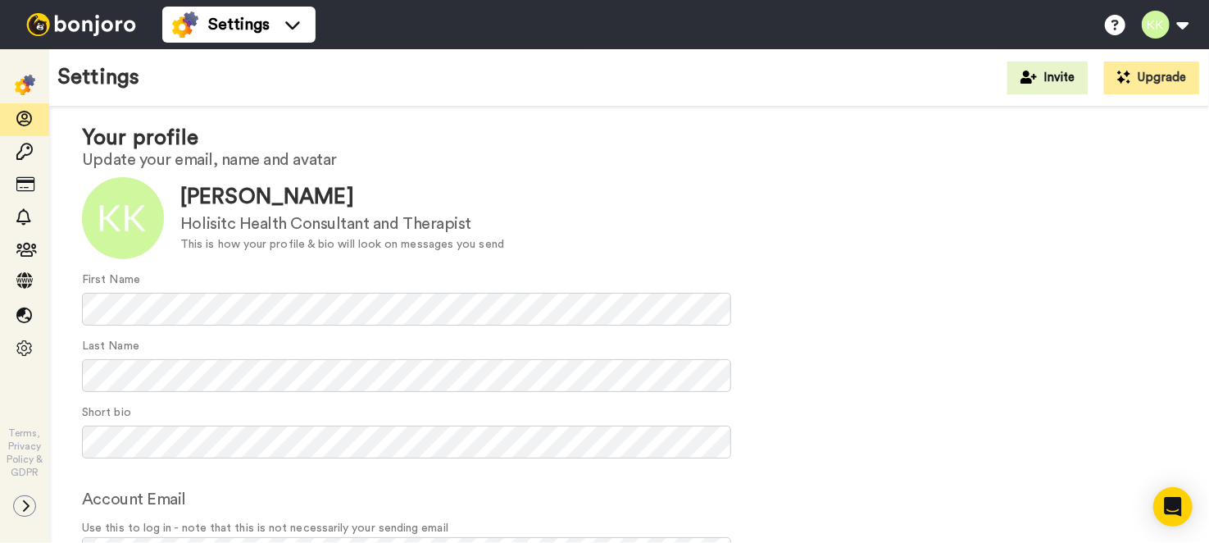
scroll to position [35, 0]
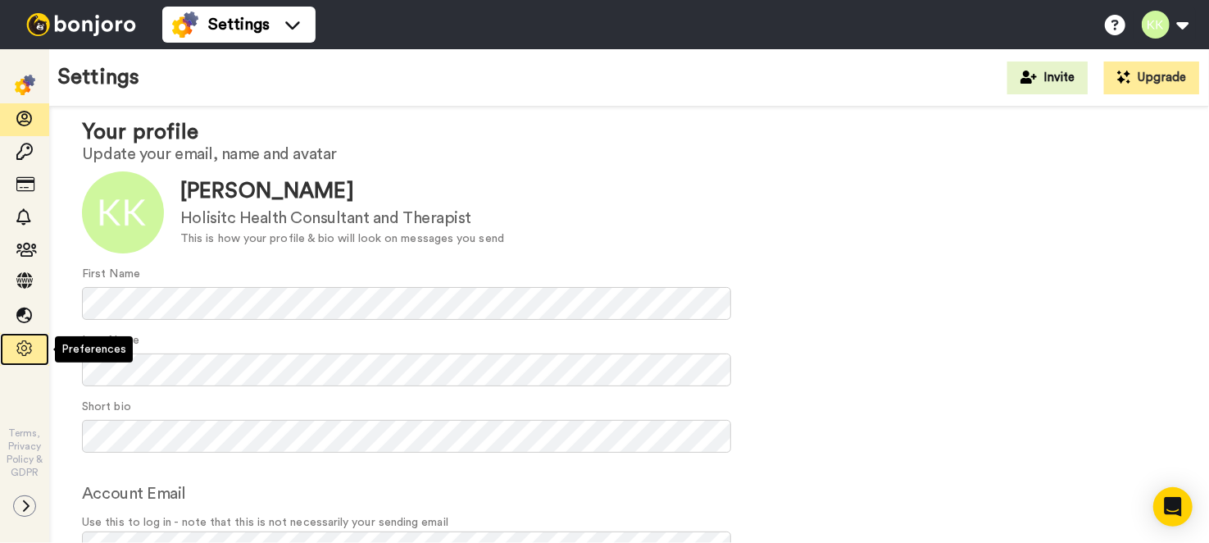
click at [24, 345] on icon at bounding box center [24, 348] width 16 height 16
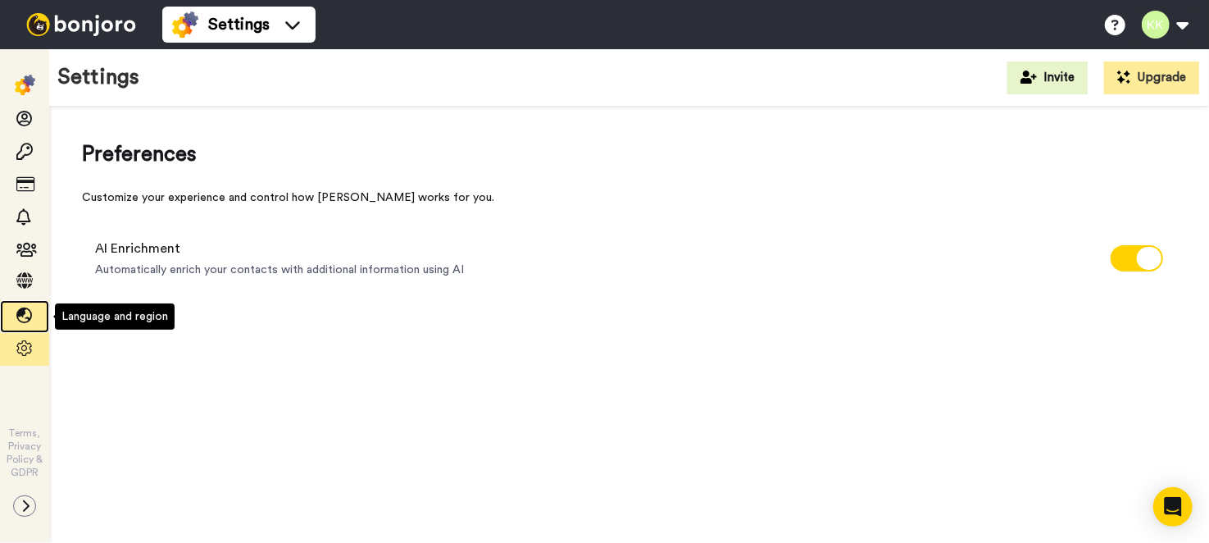
click at [22, 317] on icon at bounding box center [24, 315] width 16 height 16
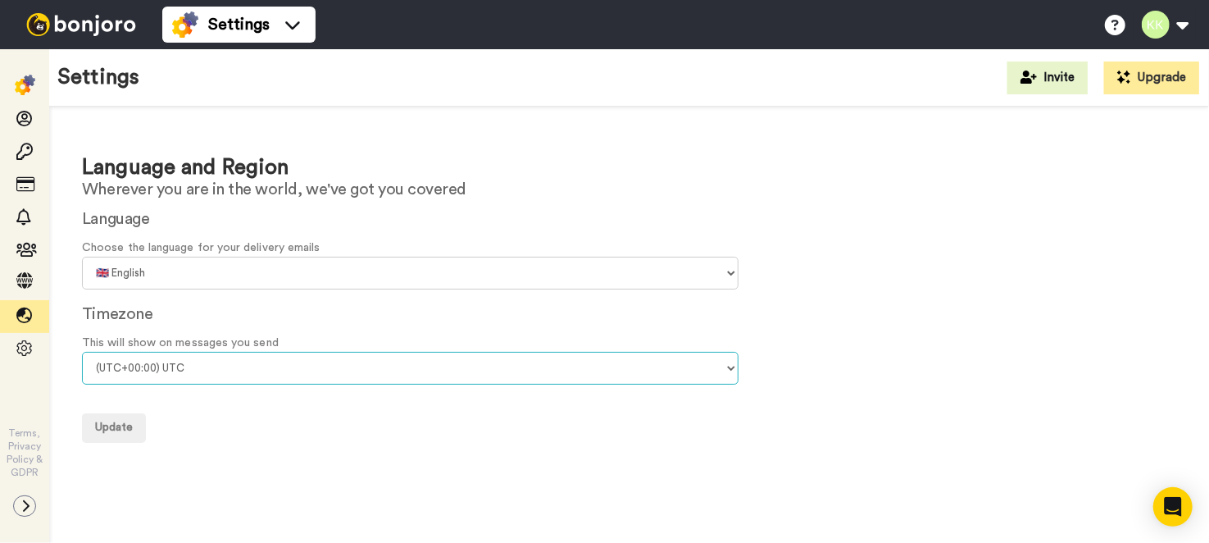
click at [213, 363] on select "(UTC-11:00) Midway Island (UTC-11:00) Samoa (UTC-10:00) Hawaii (UTC-09:00) Alas…" at bounding box center [410, 368] width 657 height 33
select select "Europe/Berlin"
click at [82, 352] on select "(UTC-11:00) Midway Island (UTC-11:00) Samoa (UTC-10:00) Hawaii (UTC-09:00) Alas…" at bounding box center [410, 368] width 657 height 33
click at [102, 428] on span "Update" at bounding box center [114, 426] width 38 height 11
click at [1117, 32] on icon at bounding box center [1115, 25] width 20 height 20
